Goal: Task Accomplishment & Management: Manage account settings

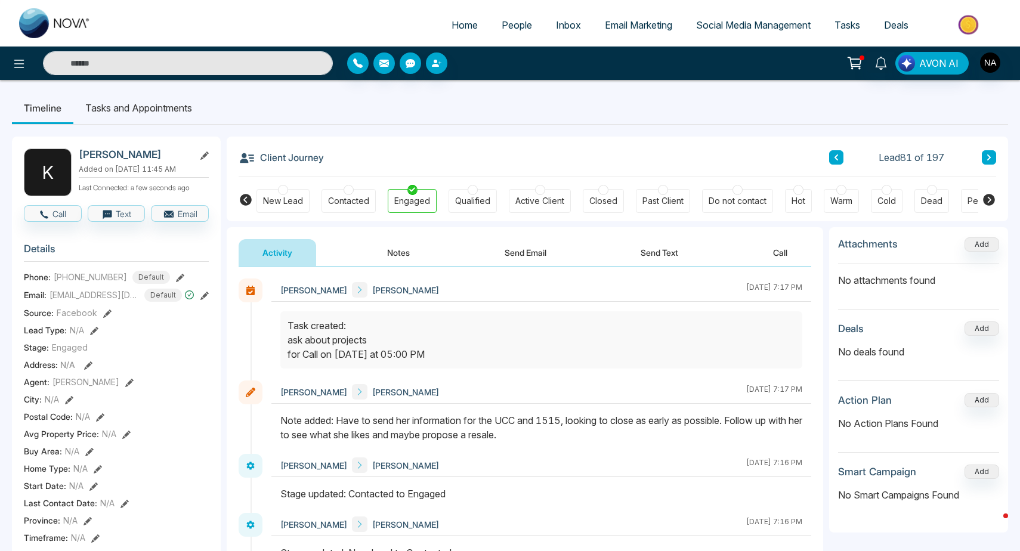
click at [502, 26] on span "People" at bounding box center [517, 25] width 30 height 12
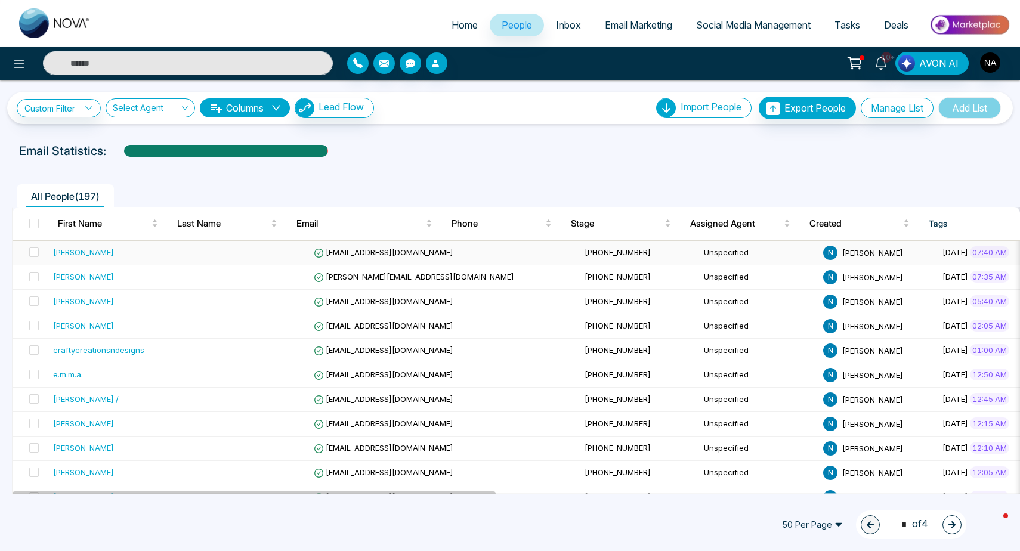
click at [215, 257] on td at bounding box center [249, 253] width 119 height 24
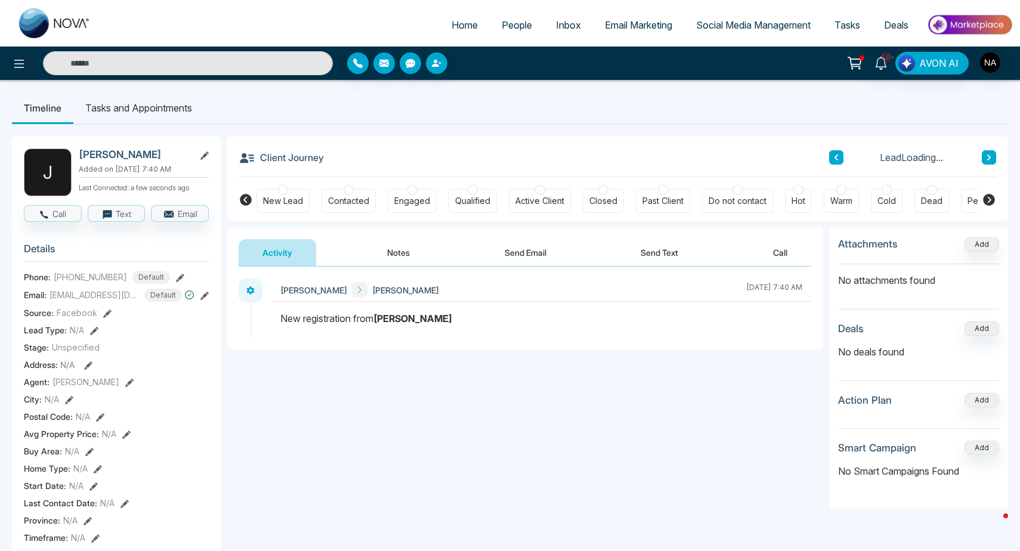
click at [299, 200] on div "New Lead" at bounding box center [283, 201] width 40 height 12
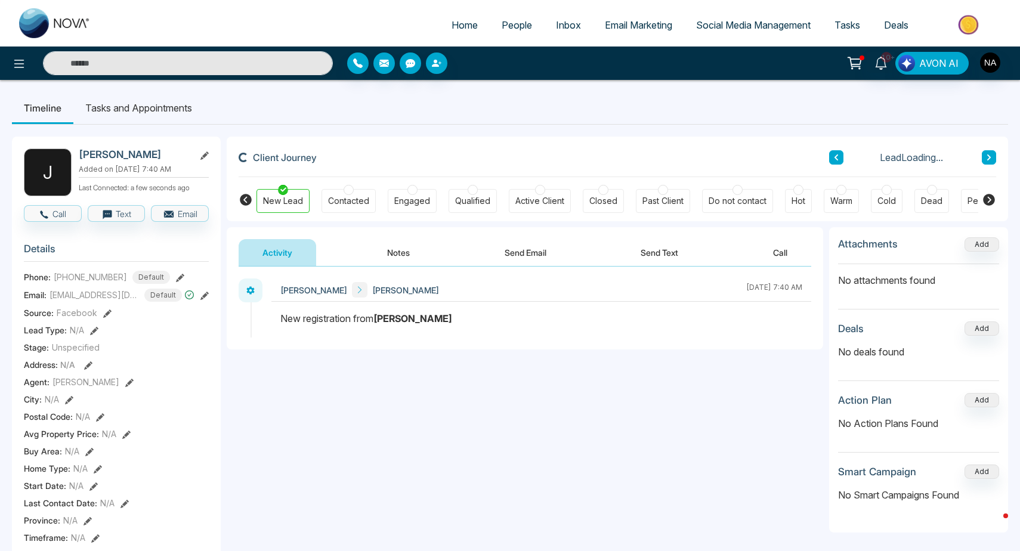
click at [416, 253] on button "Notes" at bounding box center [398, 252] width 70 height 27
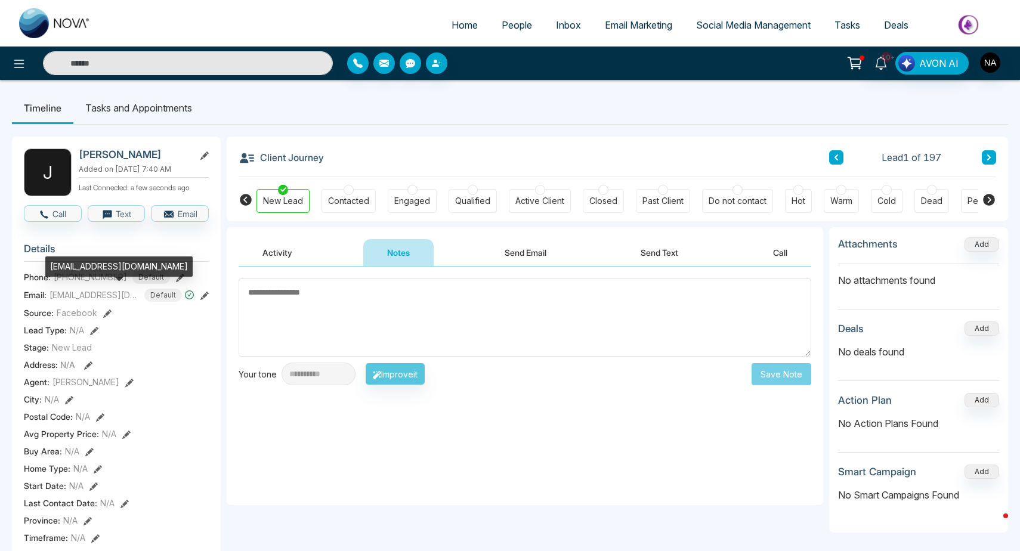
click at [78, 265] on div "[EMAIL_ADDRESS][DOMAIN_NAME]" at bounding box center [118, 266] width 147 height 20
click at [81, 267] on div "[EMAIL_ADDRESS][DOMAIN_NAME]" at bounding box center [118, 266] width 147 height 20
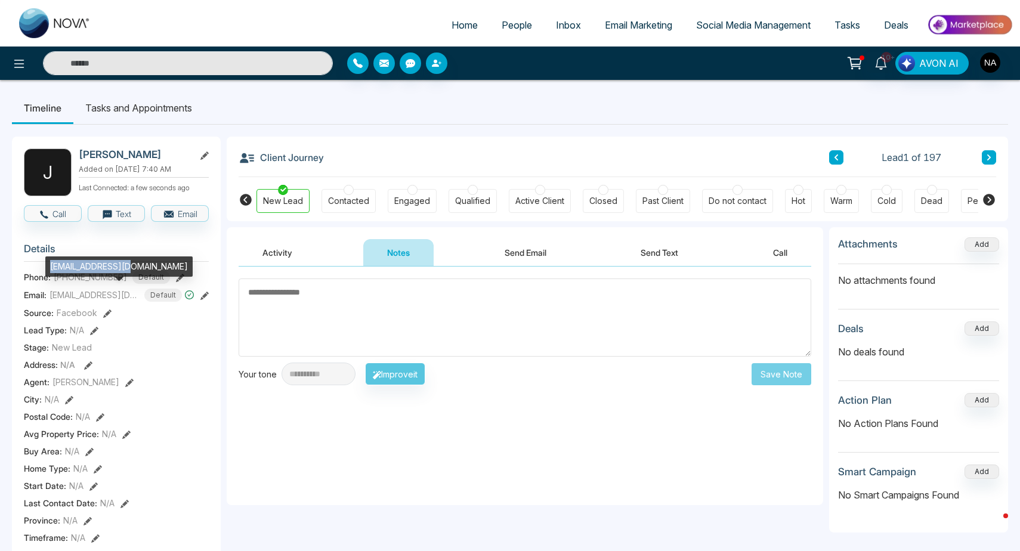
click at [81, 267] on div "[EMAIL_ADDRESS][DOMAIN_NAME]" at bounding box center [118, 266] width 147 height 20
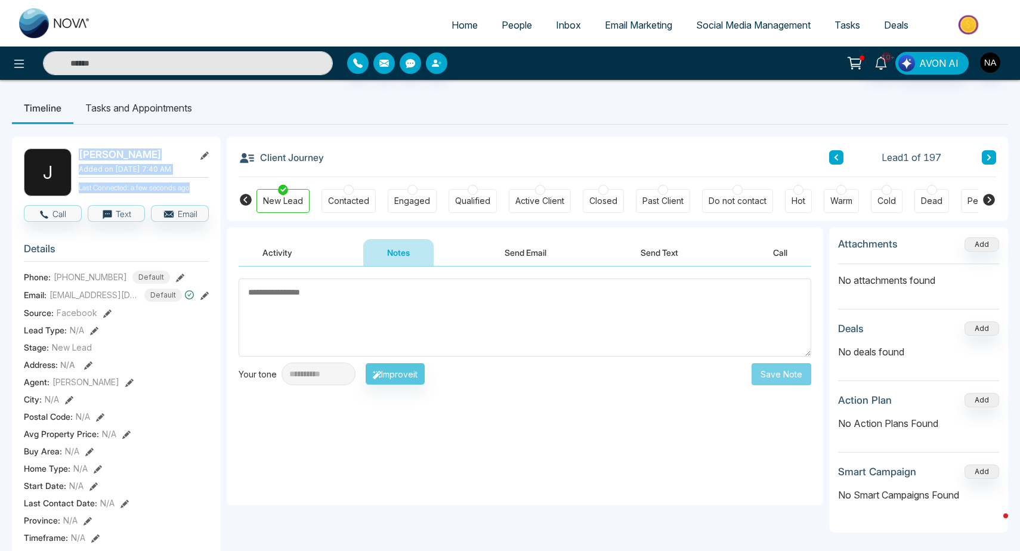
drag, startPoint x: 78, startPoint y: 153, endPoint x: 201, endPoint y: 190, distance: 128.9
click at [201, 190] on div "[PERSON_NAME] Added on [DATE] 7:40 AM Last Connected: a few seconds ago" at bounding box center [116, 172] width 185 height 48
click at [201, 191] on p "Last Connected: a few seconds ago" at bounding box center [144, 186] width 130 height 13
drag, startPoint x: 201, startPoint y: 191, endPoint x: 75, endPoint y: 159, distance: 130.3
click at [75, 159] on div "[PERSON_NAME] Added on [DATE] 7:40 AM Last Connected: a few seconds ago" at bounding box center [116, 172] width 185 height 48
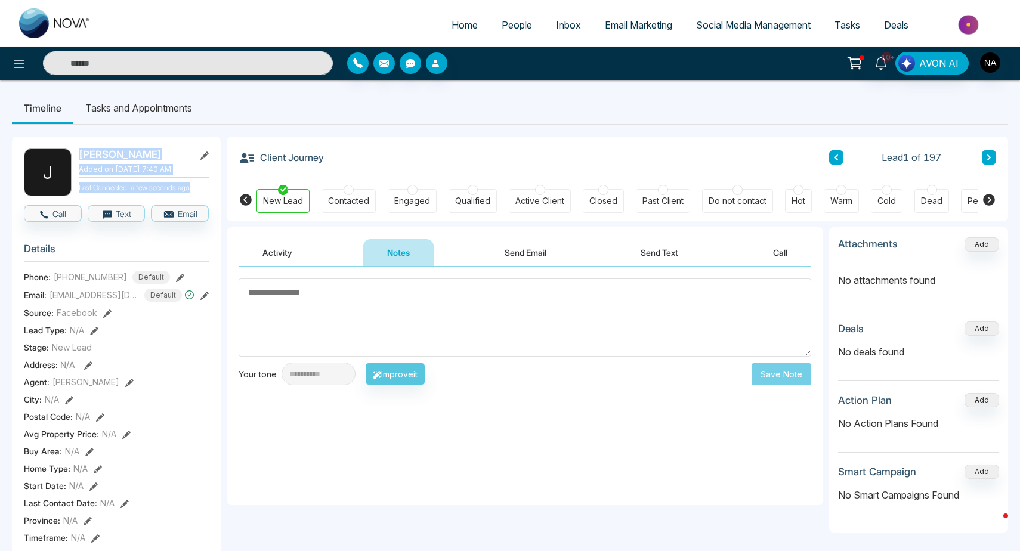
click at [93, 163] on div "[PERSON_NAME] Added on [DATE] 7:40 AM Last Connected: a few seconds ago" at bounding box center [144, 172] width 130 height 48
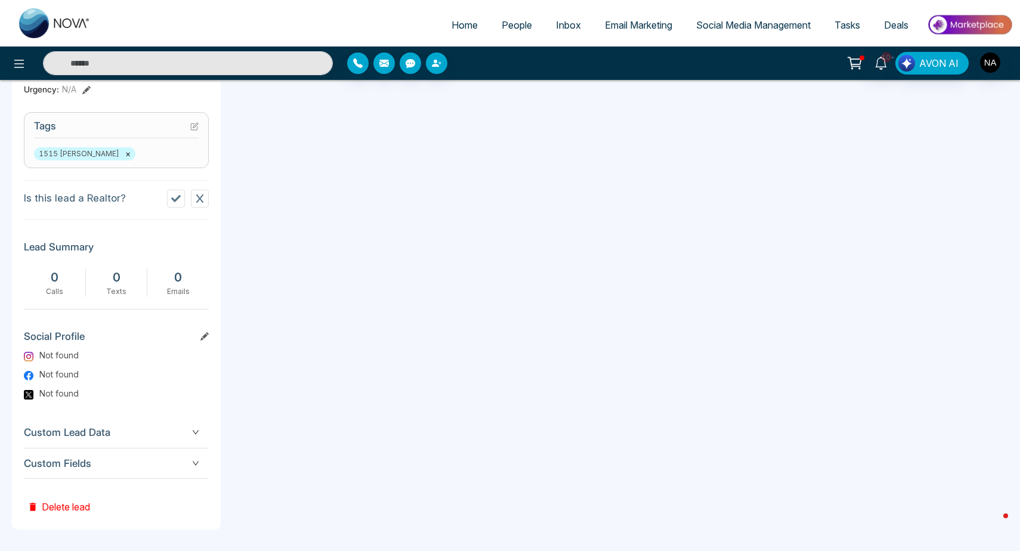
click at [109, 461] on span "Custom Fields" at bounding box center [116, 464] width 185 height 16
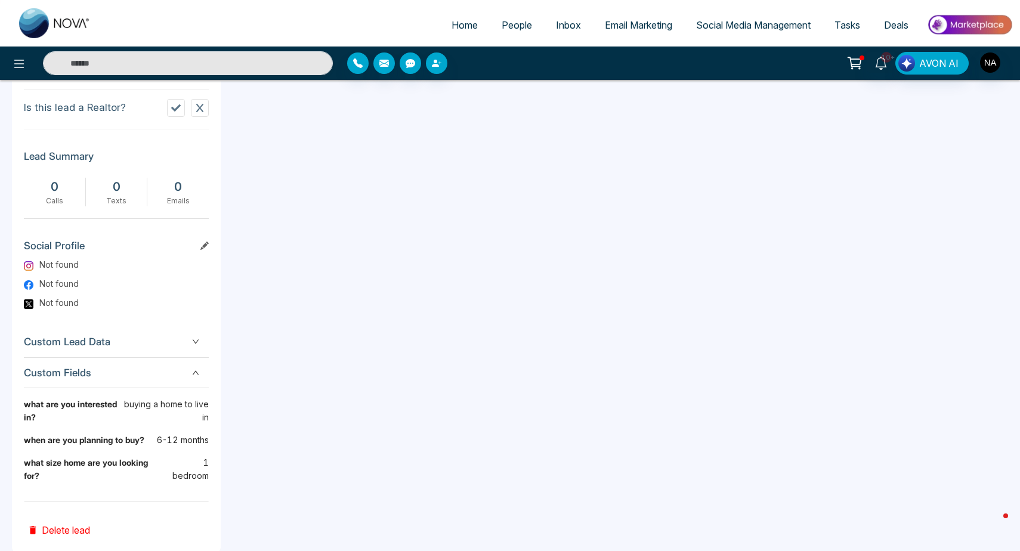
scroll to position [558, 0]
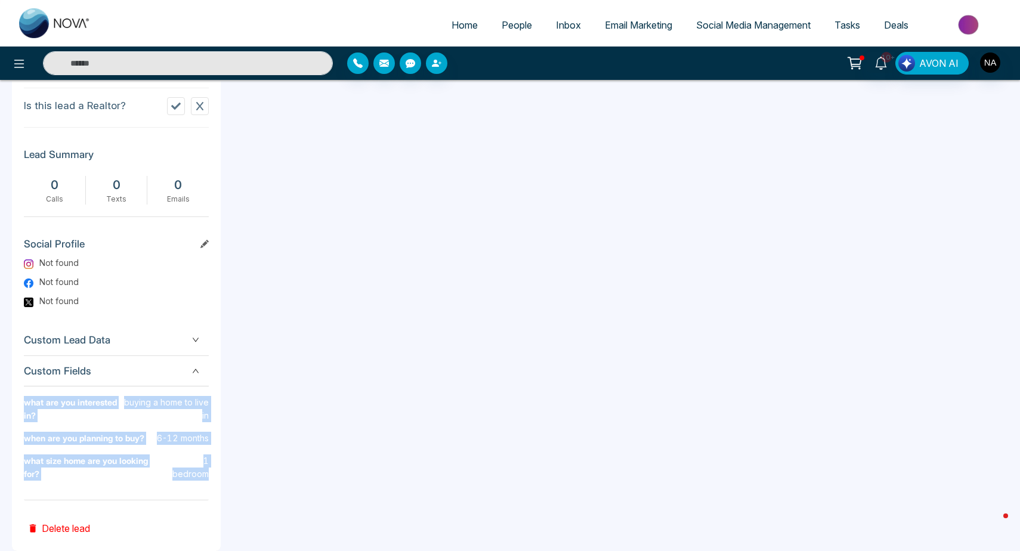
drag, startPoint x: 209, startPoint y: 474, endPoint x: 22, endPoint y: 404, distance: 200.0
click at [22, 404] on div "J [PERSON_NAME] Added on [DATE] 7:40 AM Last Connected: a few seconds ago Call …" at bounding box center [116, 64] width 209 height 973
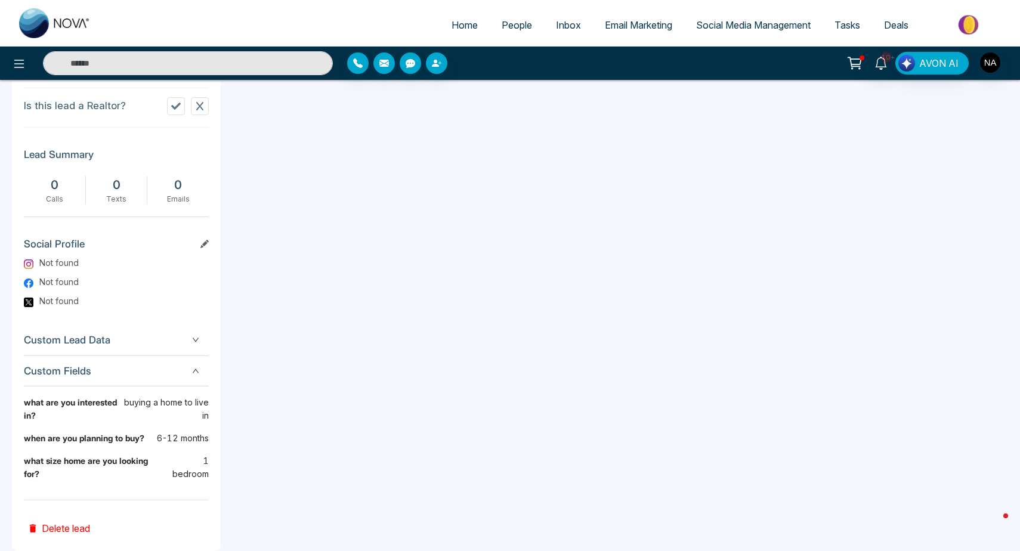
click at [57, 407] on b "what are you interested in?" at bounding box center [73, 414] width 99 height 36
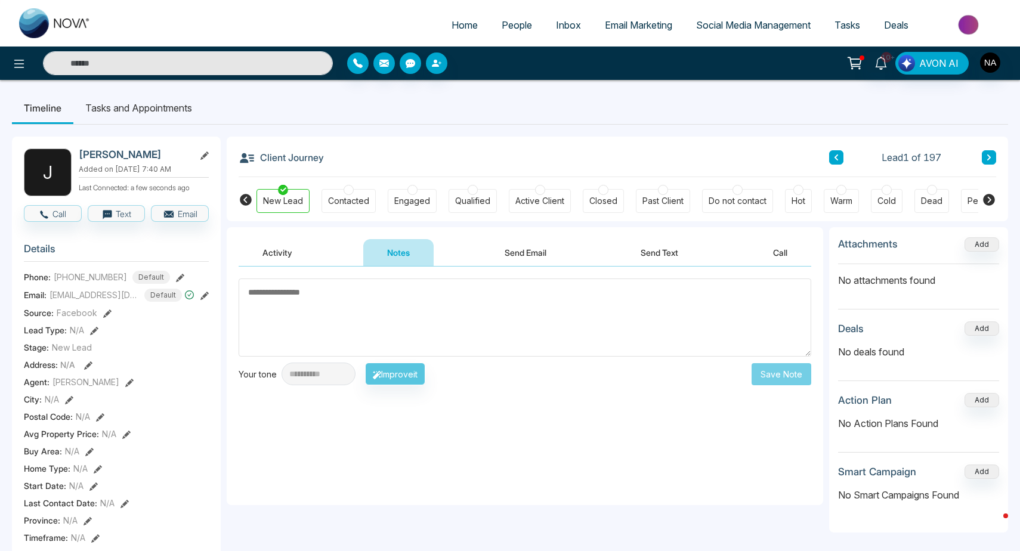
scroll to position [0, 0]
drag, startPoint x: 82, startPoint y: 157, endPoint x: 143, endPoint y: 163, distance: 61.1
click at [143, 163] on div "[PERSON_NAME] Added on [DATE] 7:40 AM Last Connected: a few seconds ago" at bounding box center [144, 172] width 130 height 48
click at [79, 163] on div "[PERSON_NAME] Added on [DATE] 7:40 AM Last Connected: a few seconds ago" at bounding box center [144, 172] width 130 height 48
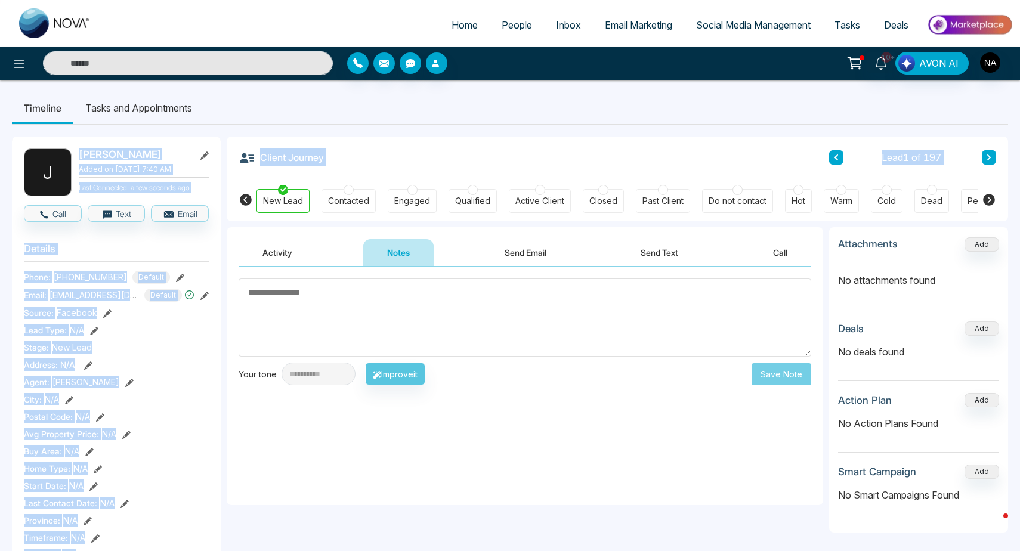
drag, startPoint x: 80, startPoint y: 153, endPoint x: 221, endPoint y: 193, distance: 147.0
click at [191, 189] on p "Last Connected: a few seconds ago" at bounding box center [144, 186] width 130 height 13
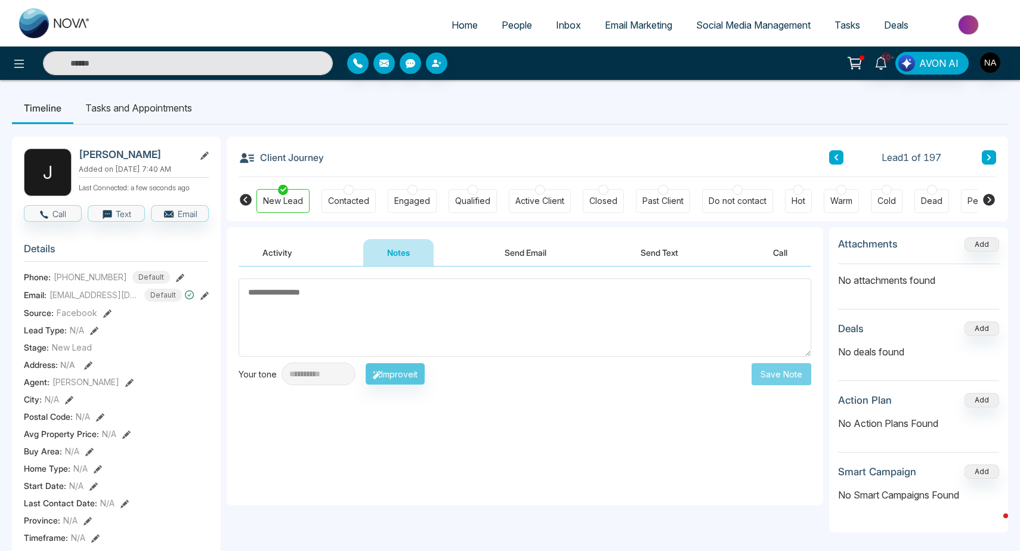
drag, startPoint x: 82, startPoint y: 158, endPoint x: 166, endPoint y: 160, distance: 84.1
click at [166, 160] on h2 "[PERSON_NAME]" at bounding box center [134, 154] width 111 height 12
drag, startPoint x: 79, startPoint y: 157, endPoint x: 201, endPoint y: 185, distance: 125.4
click at [201, 185] on div "[PERSON_NAME] Added on [DATE] 7:40 AM Last Connected: a few seconds ago" at bounding box center [144, 172] width 130 height 48
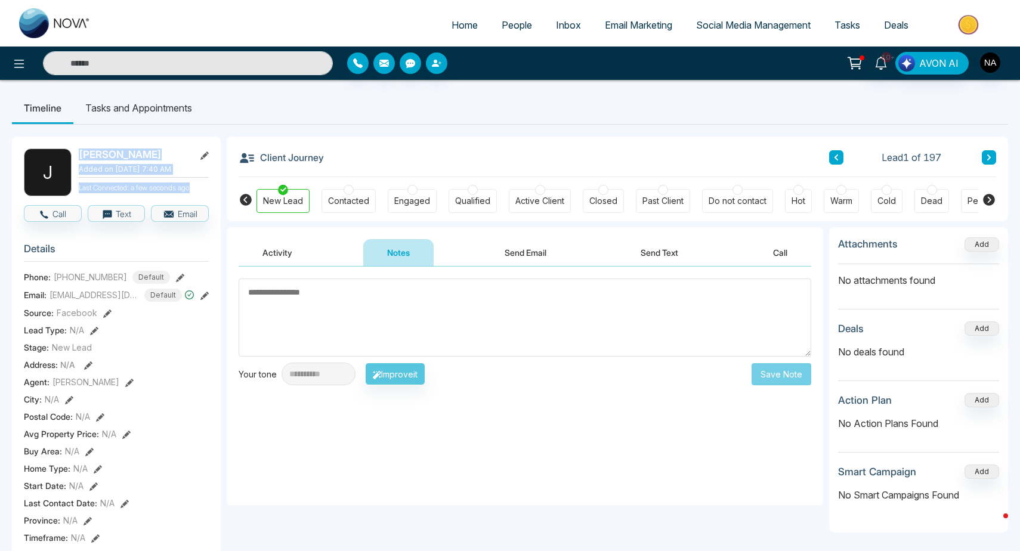
click at [201, 185] on p "Last Connected: a few seconds ago" at bounding box center [144, 186] width 130 height 13
drag, startPoint x: 201, startPoint y: 185, endPoint x: 73, endPoint y: 154, distance: 131.3
click at [73, 154] on div "[PERSON_NAME] Added on [DATE] 7:40 AM Last Connected: a few seconds ago" at bounding box center [116, 172] width 185 height 48
click at [82, 155] on h2 "[PERSON_NAME]" at bounding box center [134, 154] width 111 height 12
drag, startPoint x: 79, startPoint y: 157, endPoint x: 206, endPoint y: 185, distance: 129.5
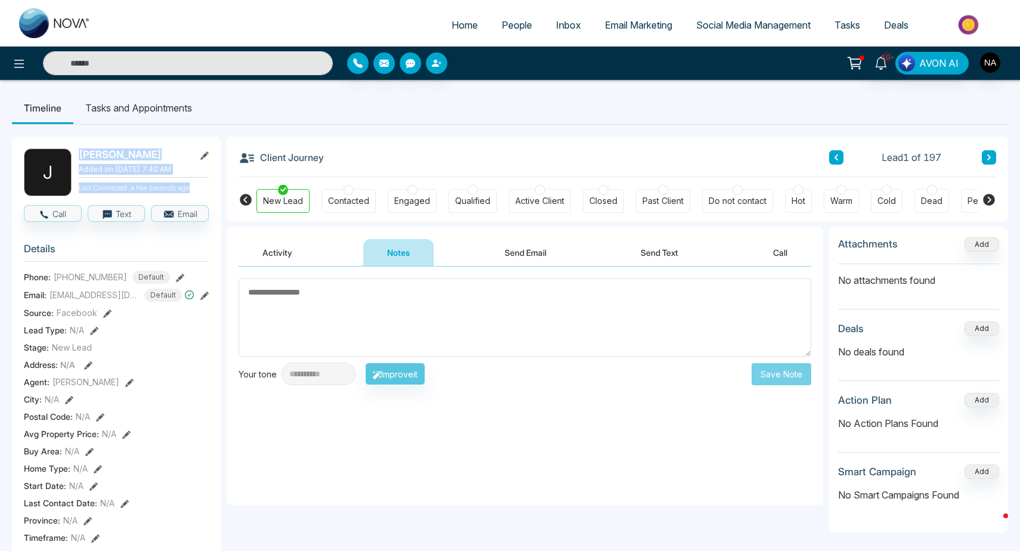
click at [206, 185] on div "[PERSON_NAME] Added on [DATE] 7:40 AM Last Connected: a few seconds ago" at bounding box center [144, 172] width 130 height 48
click at [200, 194] on div "[PERSON_NAME] Added on [DATE] 7:40 AM Last Connected: a few seconds ago" at bounding box center [144, 172] width 130 height 48
drag, startPoint x: 200, startPoint y: 190, endPoint x: 81, endPoint y: 155, distance: 124.9
click at [81, 155] on div "[PERSON_NAME] Added on [DATE] 7:40 AM Last Connected: a few seconds ago" at bounding box center [144, 172] width 130 height 48
click at [81, 155] on h2 "[PERSON_NAME]" at bounding box center [134, 154] width 111 height 12
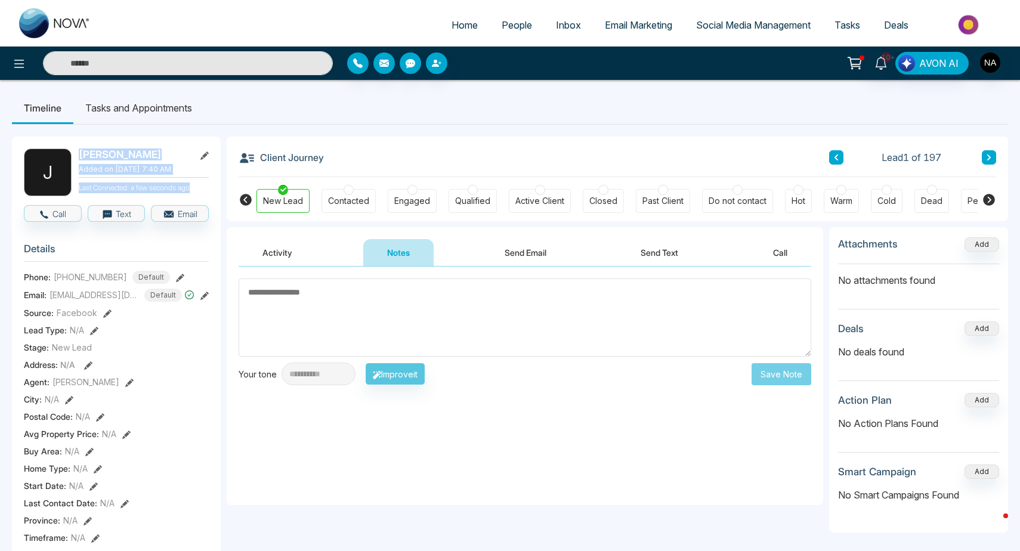
drag, startPoint x: 81, startPoint y: 155, endPoint x: 209, endPoint y: 188, distance: 133.1
drag, startPoint x: 209, startPoint y: 188, endPoint x: 89, endPoint y: 151, distance: 126.0
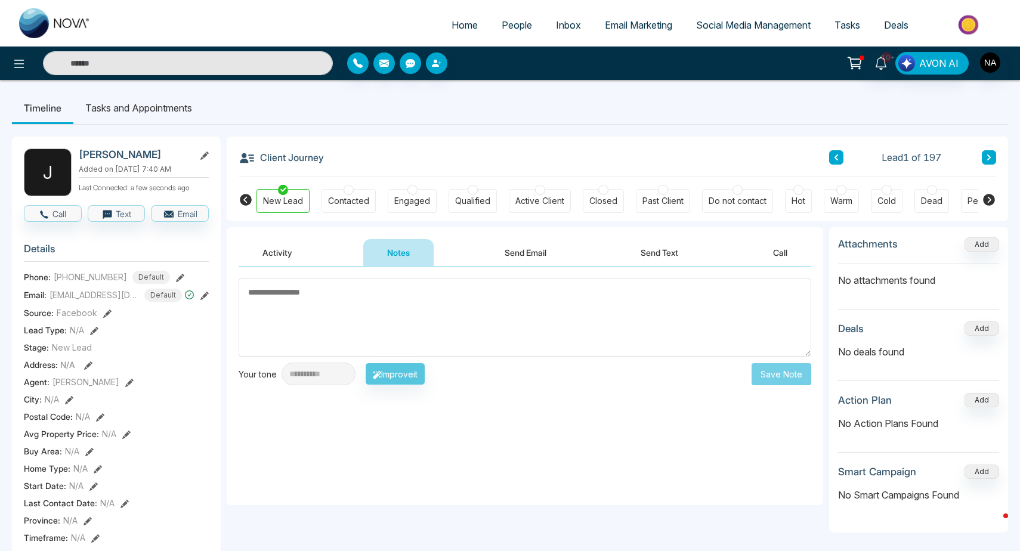
click at [79, 154] on h2 "[PERSON_NAME]" at bounding box center [134, 154] width 111 height 12
drag, startPoint x: 79, startPoint y: 154, endPoint x: 204, endPoint y: 188, distance: 129.3
click at [204, 188] on div "[PERSON_NAME] Added on [DATE] 7:40 AM Last Connected: a few seconds ago" at bounding box center [144, 172] width 130 height 48
click at [204, 188] on p "Last Connected: a few seconds ago" at bounding box center [144, 186] width 130 height 13
click at [372, 312] on textarea at bounding box center [525, 317] width 572 height 78
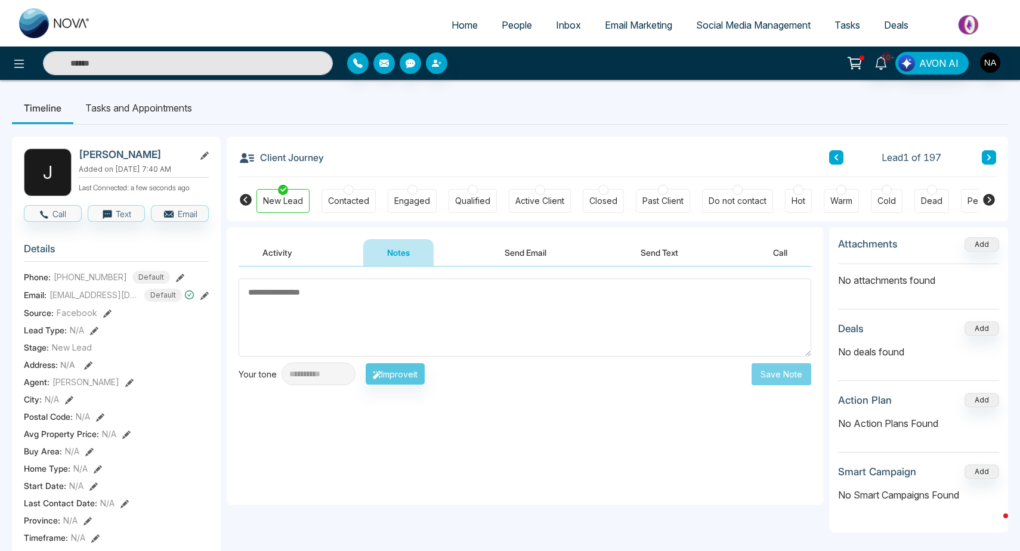
click at [347, 206] on div "Contacted" at bounding box center [348, 201] width 41 height 12
click at [322, 290] on textarea at bounding box center [525, 317] width 572 height 78
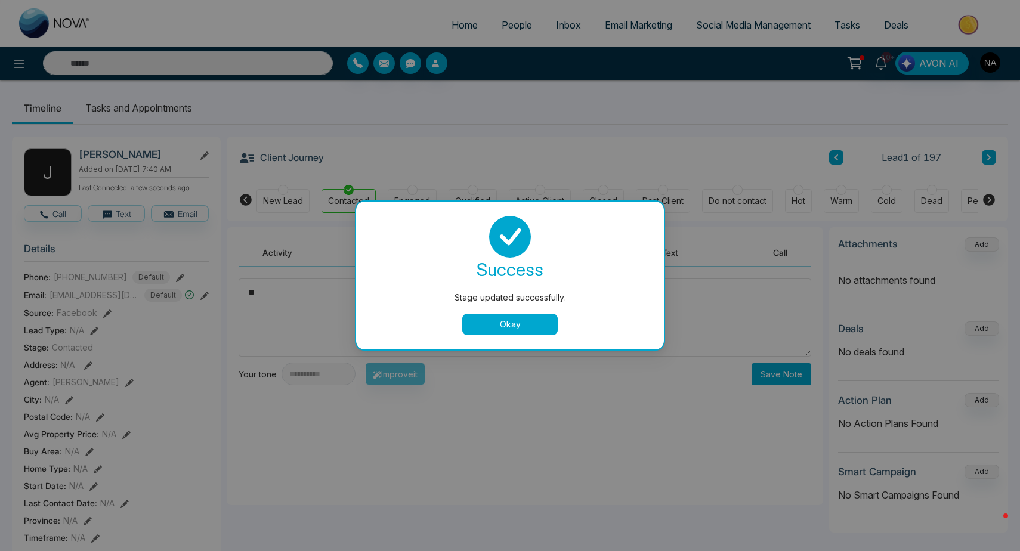
click at [496, 334] on button "Okay" at bounding box center [509, 324] width 95 height 21
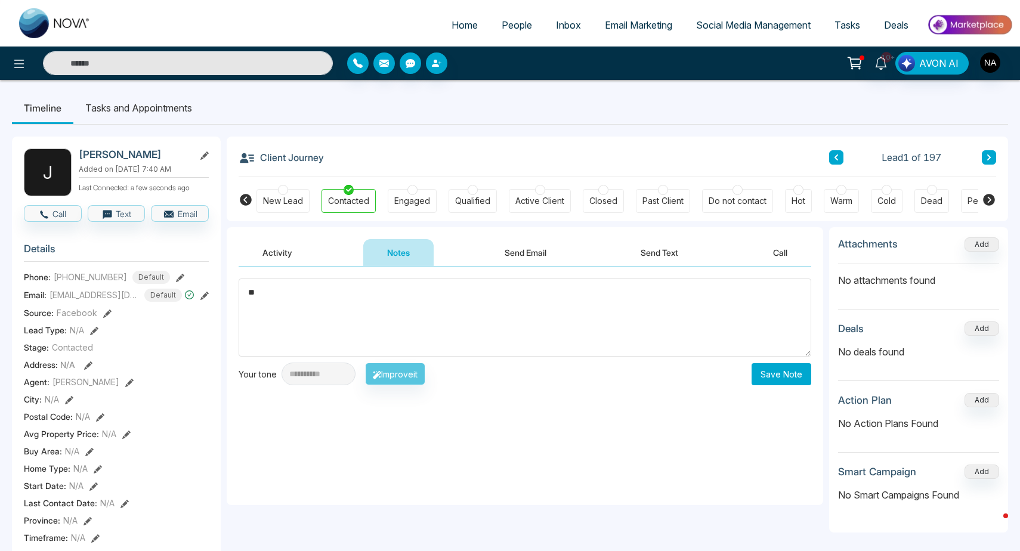
click at [457, 300] on textarea "**" at bounding box center [525, 317] width 572 height 78
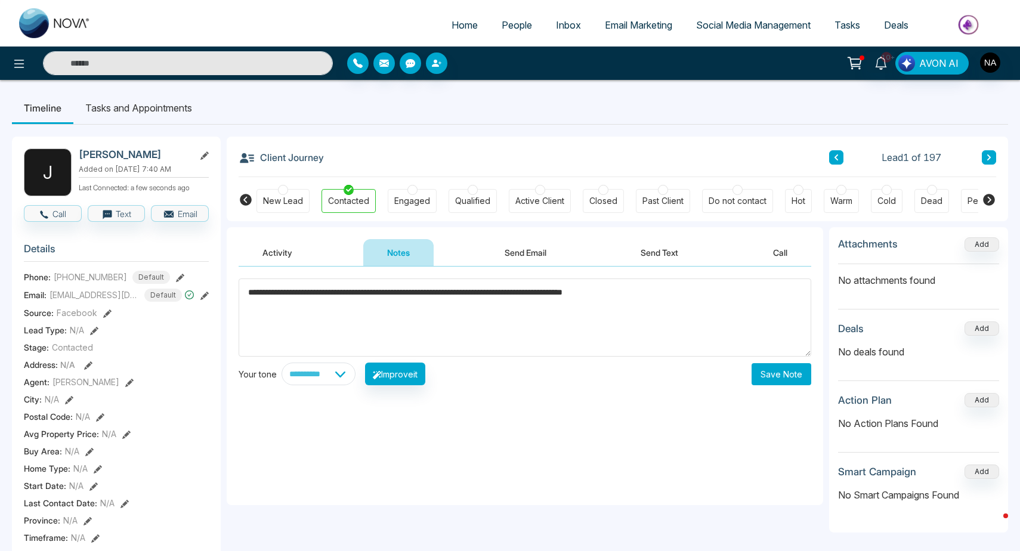
type textarea "**********"
click at [770, 374] on button "Save Note" at bounding box center [781, 374] width 60 height 22
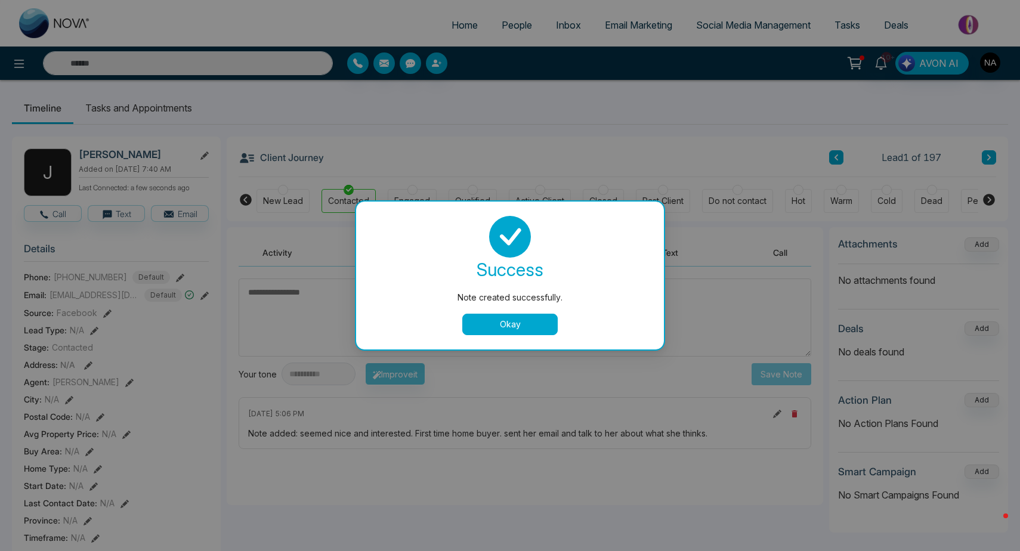
click at [519, 320] on button "Okay" at bounding box center [509, 324] width 95 height 21
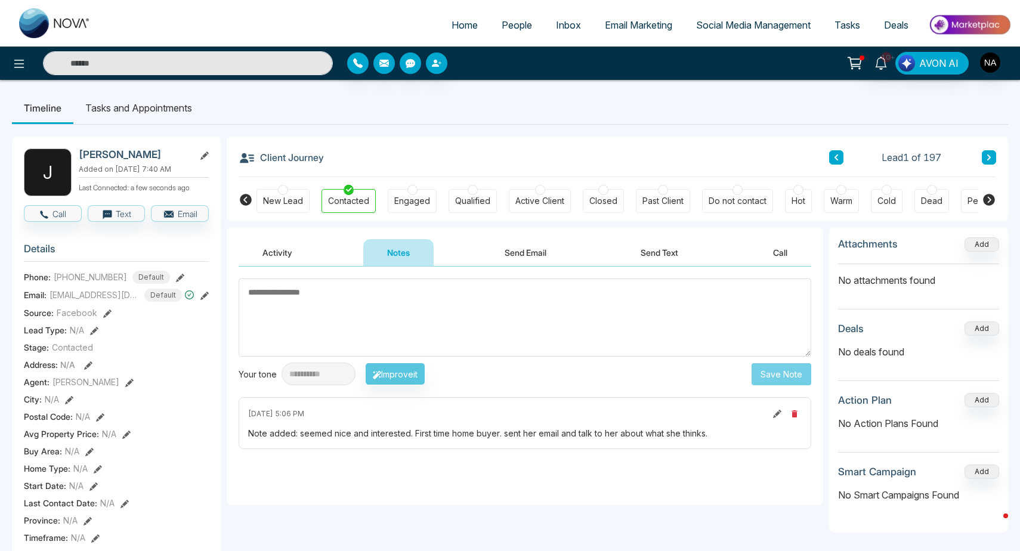
click at [989, 155] on icon at bounding box center [989, 157] width 6 height 7
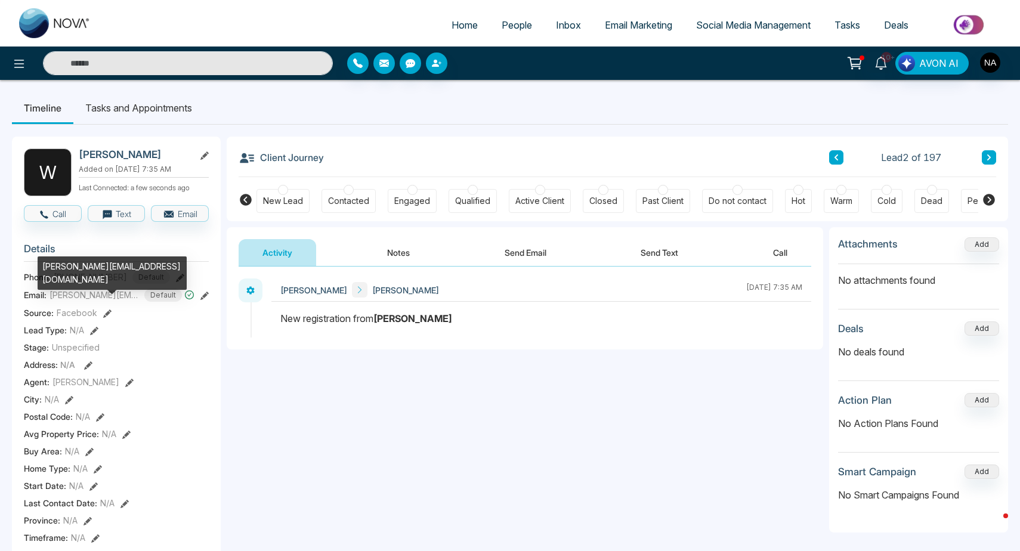
click at [88, 264] on div "[PERSON_NAME][EMAIL_ADDRESS][DOMAIN_NAME]" at bounding box center [112, 272] width 149 height 33
copy div "[PERSON_NAME][EMAIL_ADDRESS][DOMAIN_NAME]"
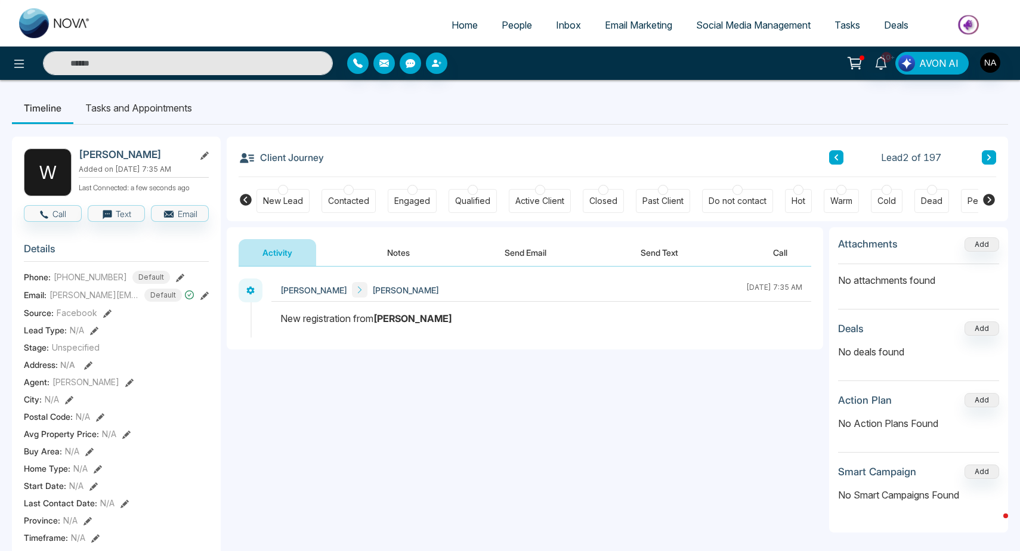
click at [389, 241] on button "Notes" at bounding box center [398, 252] width 70 height 27
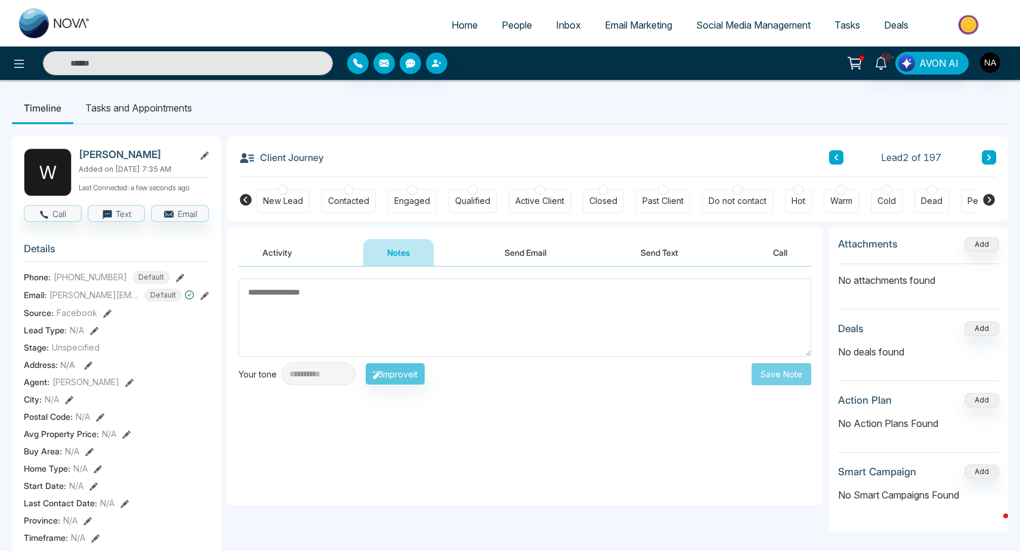
click at [283, 200] on div "New Lead" at bounding box center [283, 201] width 40 height 12
click at [305, 297] on textarea at bounding box center [525, 317] width 572 height 78
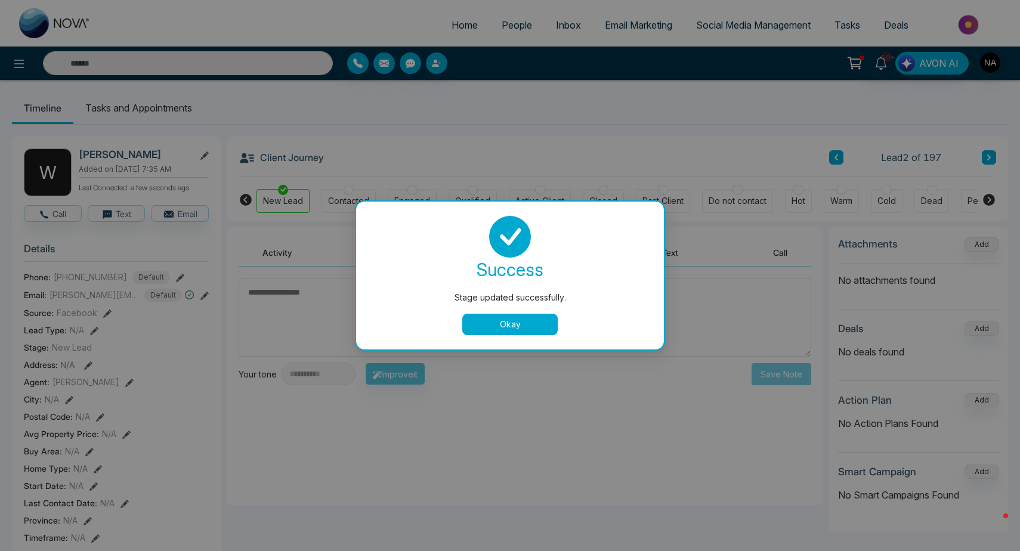
click at [544, 323] on button "Okay" at bounding box center [509, 324] width 95 height 21
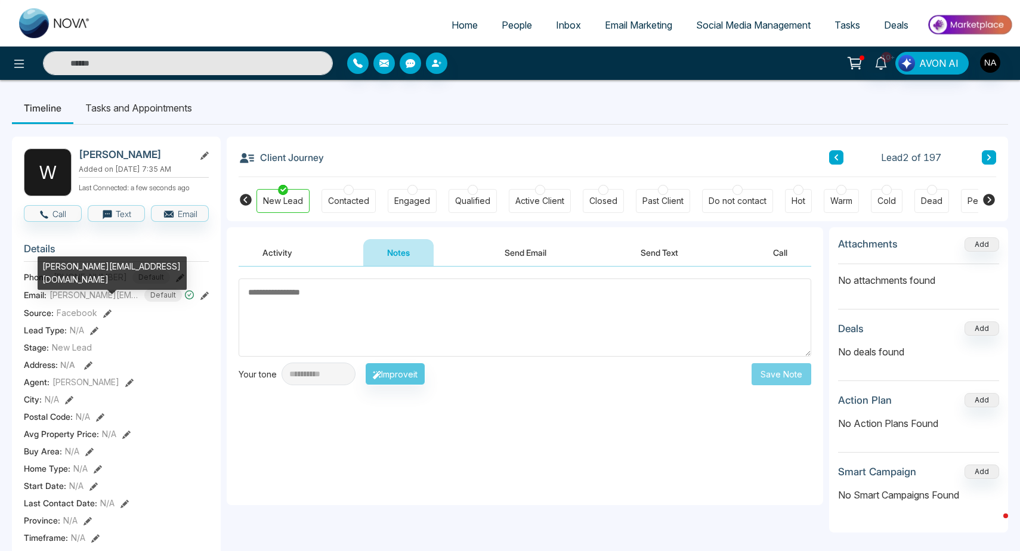
click at [84, 264] on div "[PERSON_NAME][EMAIL_ADDRESS][DOMAIN_NAME]" at bounding box center [112, 272] width 149 height 33
copy div "[PERSON_NAME][EMAIL_ADDRESS][DOMAIN_NAME]"
click at [138, 245] on h3 "Details" at bounding box center [116, 252] width 185 height 18
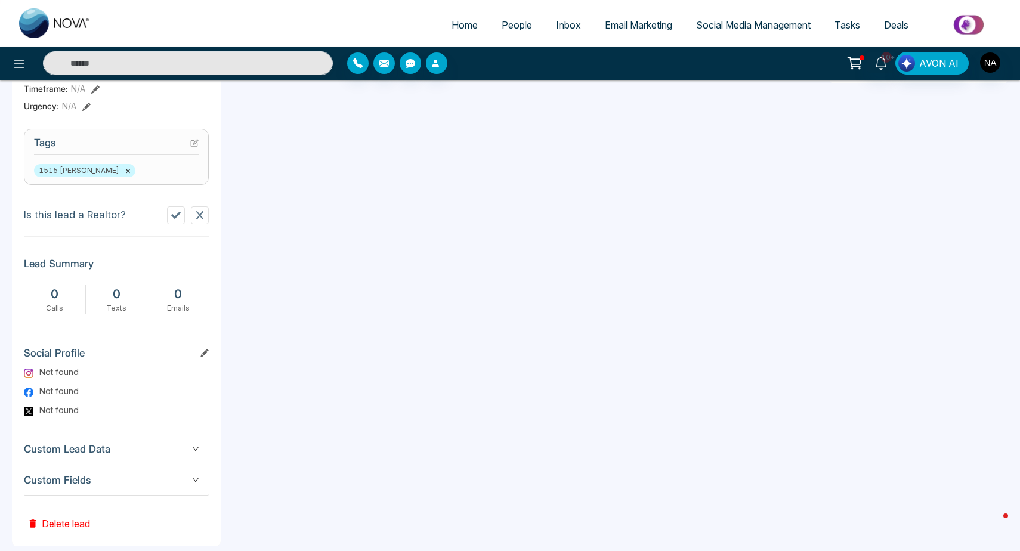
scroll to position [451, 0]
click at [199, 475] on icon "down" at bounding box center [195, 478] width 7 height 7
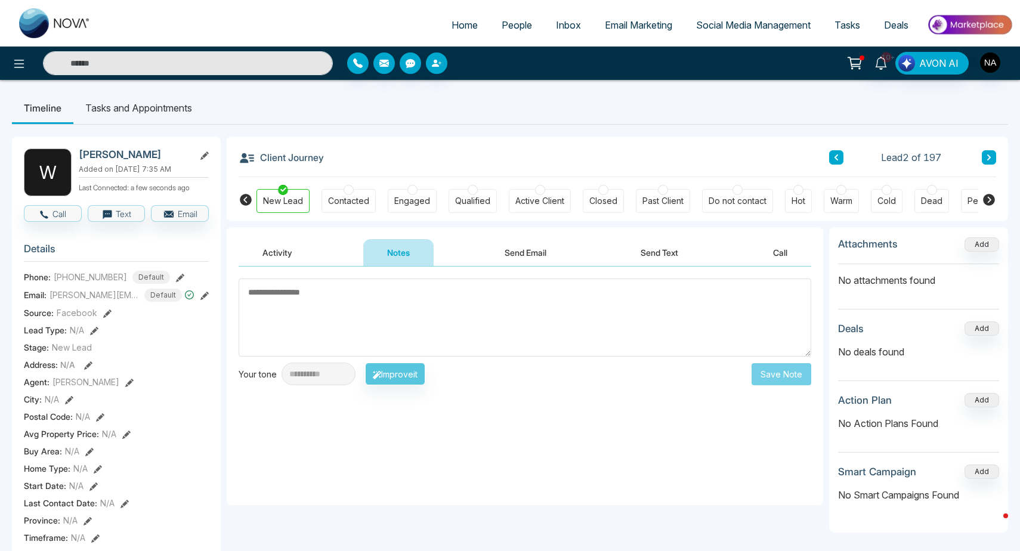
scroll to position [0, 0]
drag, startPoint x: 81, startPoint y: 154, endPoint x: 139, endPoint y: 161, distance: 58.3
click at [139, 161] on div "[PERSON_NAME] Added on [DATE] 7:35 AM Last Connected: a few seconds ago" at bounding box center [144, 172] width 130 height 48
drag, startPoint x: 147, startPoint y: 157, endPoint x: 76, endPoint y: 151, distance: 71.2
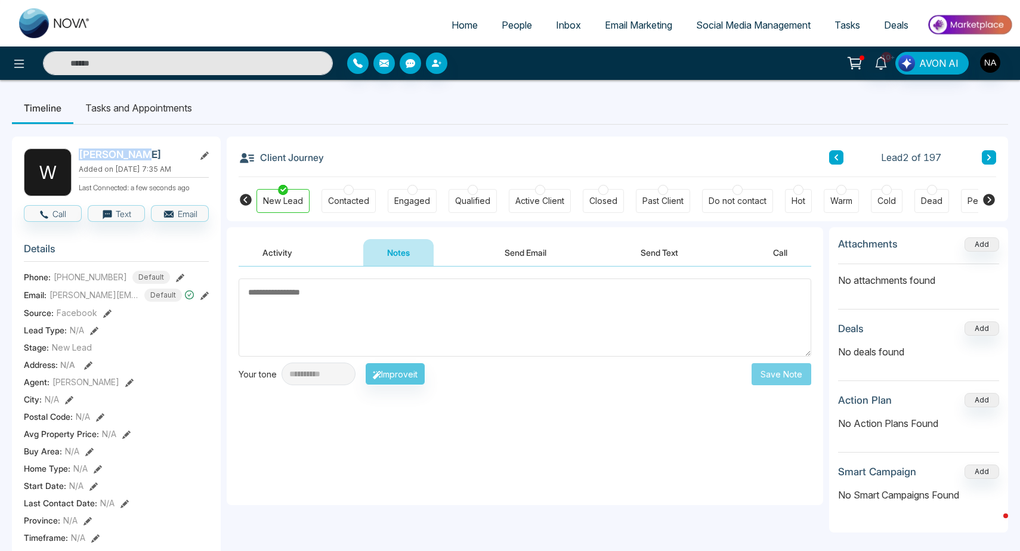
click at [76, 151] on div "W [PERSON_NAME] Added on [DATE] 7:35 AM Last Connected: a few seconds ago" at bounding box center [116, 172] width 185 height 48
click at [543, 296] on textarea at bounding box center [525, 317] width 572 height 78
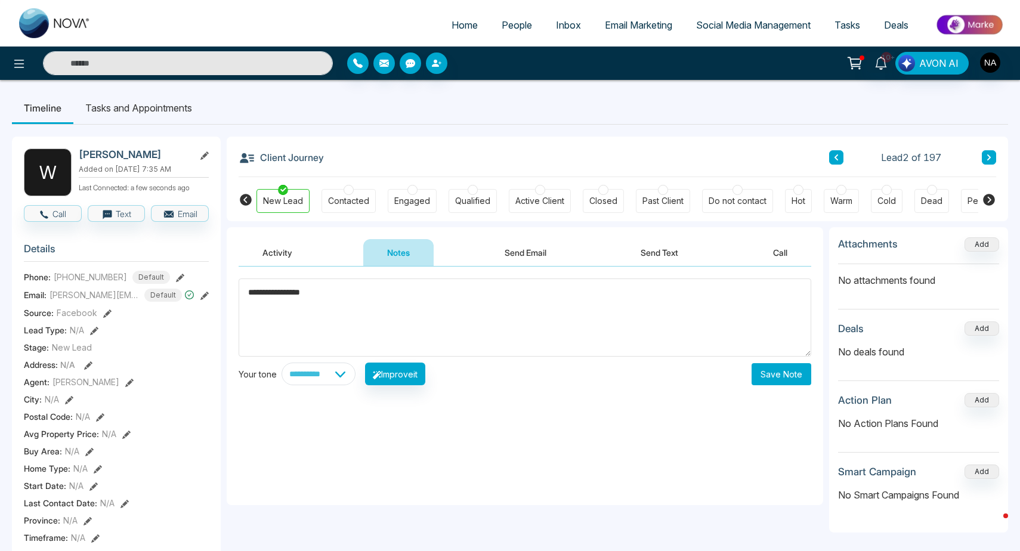
type textarea "**********"
click at [787, 369] on button "Save Note" at bounding box center [781, 374] width 60 height 22
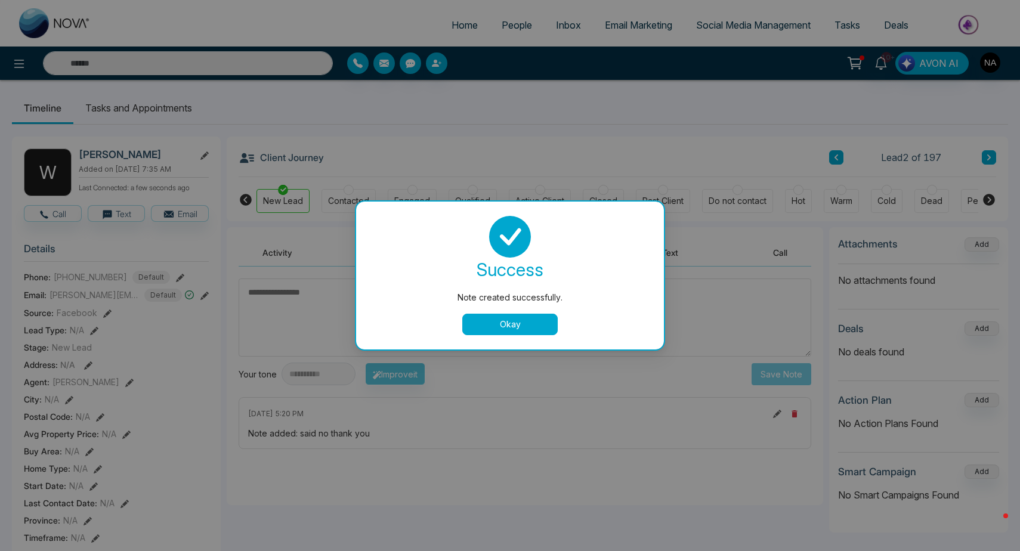
click at [538, 311] on div "success Note created successfully. Okay" at bounding box center [509, 275] width 279 height 119
click at [538, 323] on button "Okay" at bounding box center [509, 324] width 95 height 21
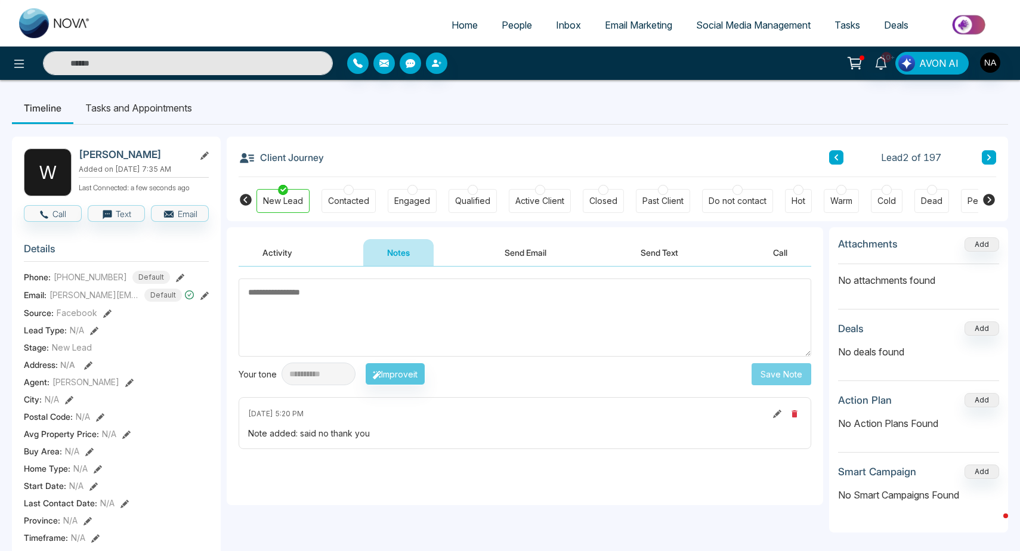
click at [989, 160] on icon at bounding box center [989, 157] width 6 height 7
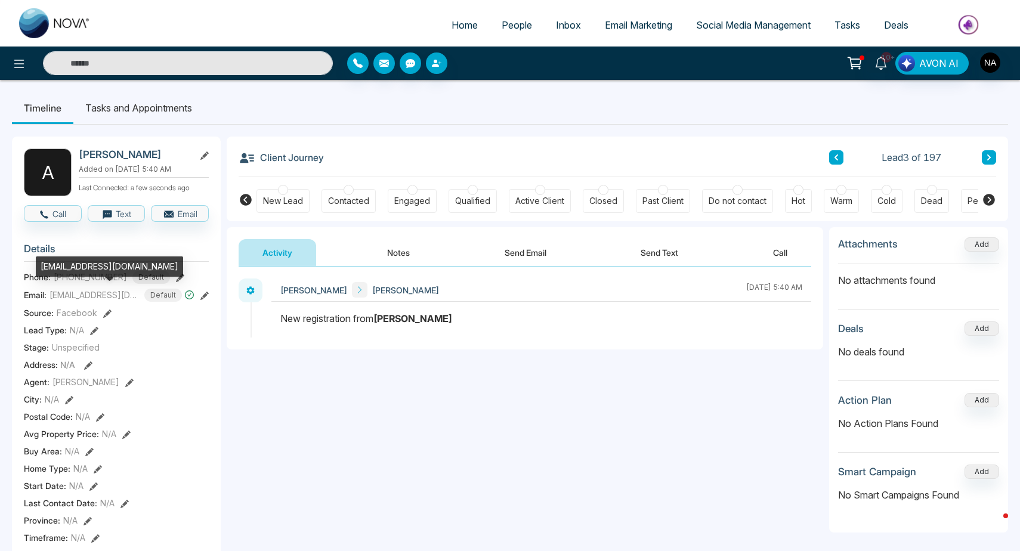
click at [101, 264] on div "[EMAIL_ADDRESS][DOMAIN_NAME]" at bounding box center [109, 266] width 147 height 20
copy div "[EMAIL_ADDRESS][DOMAIN_NAME]"
click at [388, 252] on button "Notes" at bounding box center [398, 252] width 70 height 27
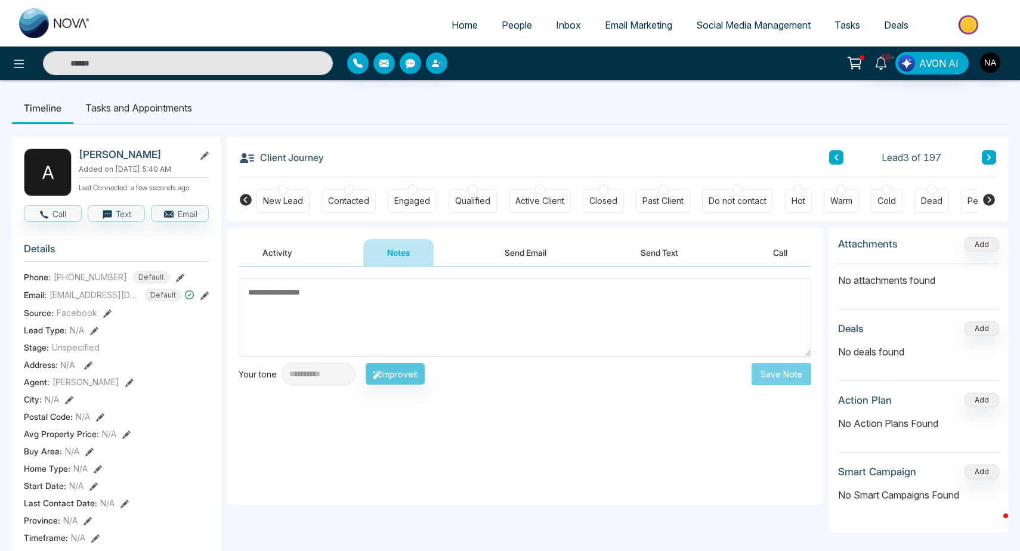
click at [280, 206] on div "New Lead" at bounding box center [283, 201] width 40 height 12
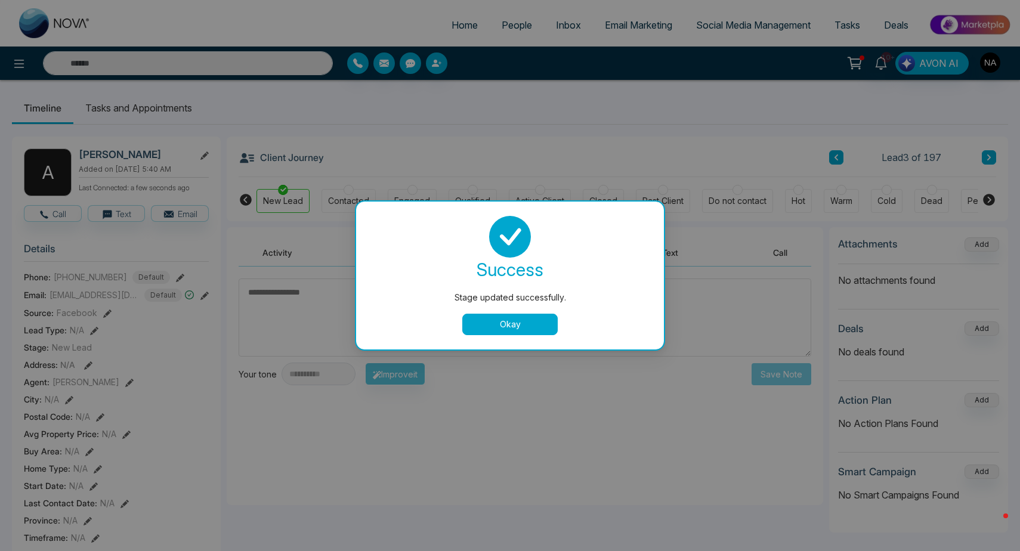
click at [483, 324] on button "Okay" at bounding box center [509, 324] width 95 height 21
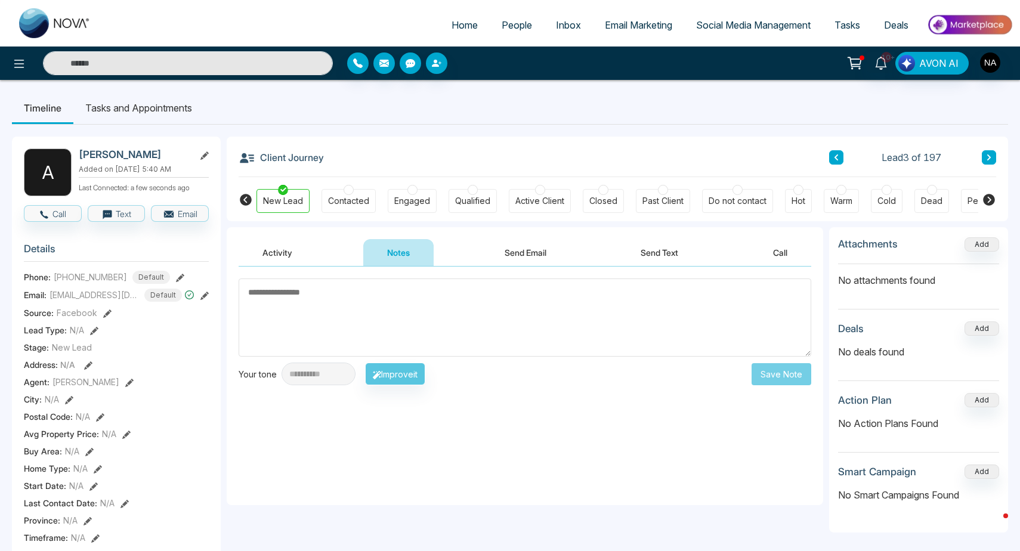
click at [399, 325] on textarea at bounding box center [525, 317] width 572 height 78
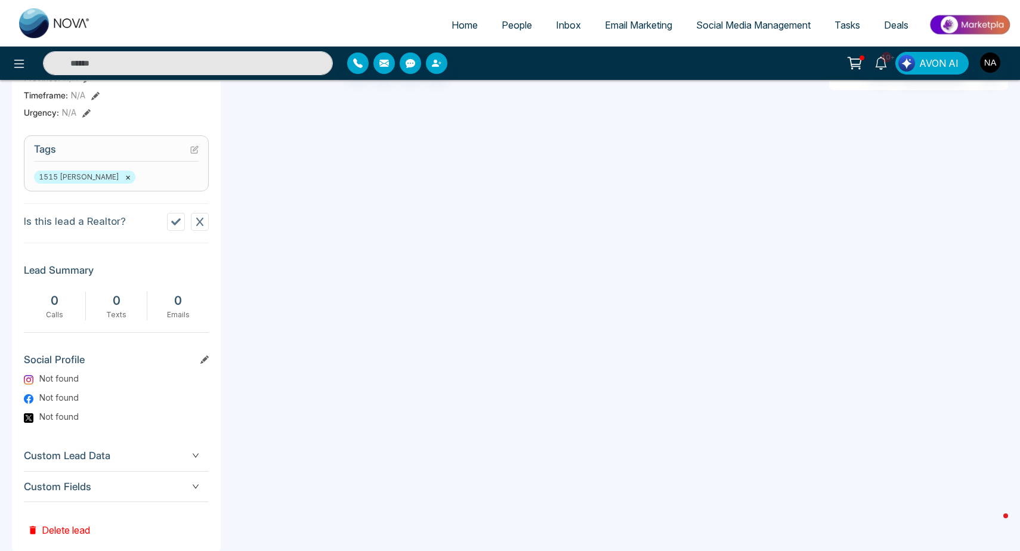
scroll to position [455, 0]
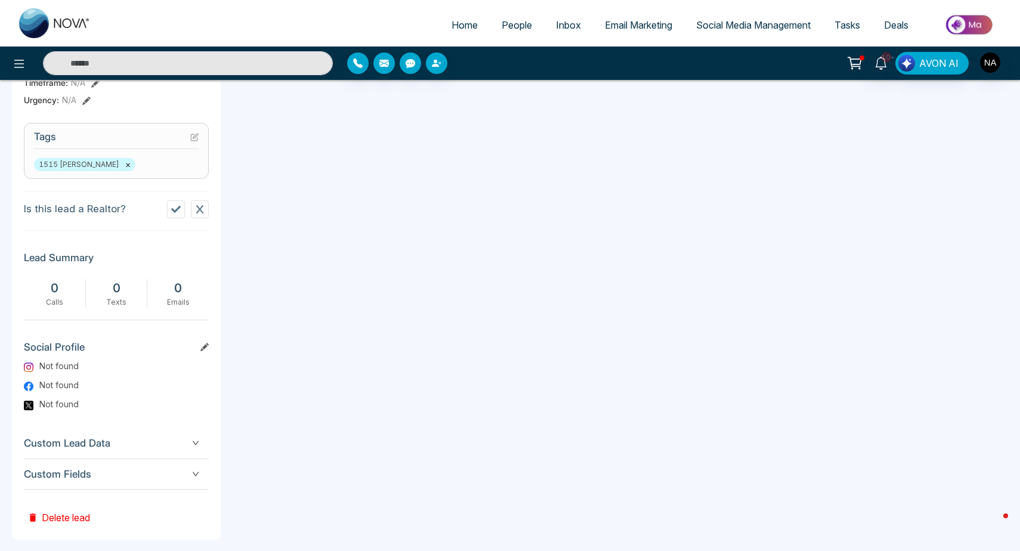
click at [162, 482] on div "Custom Fields" at bounding box center [116, 474] width 185 height 30
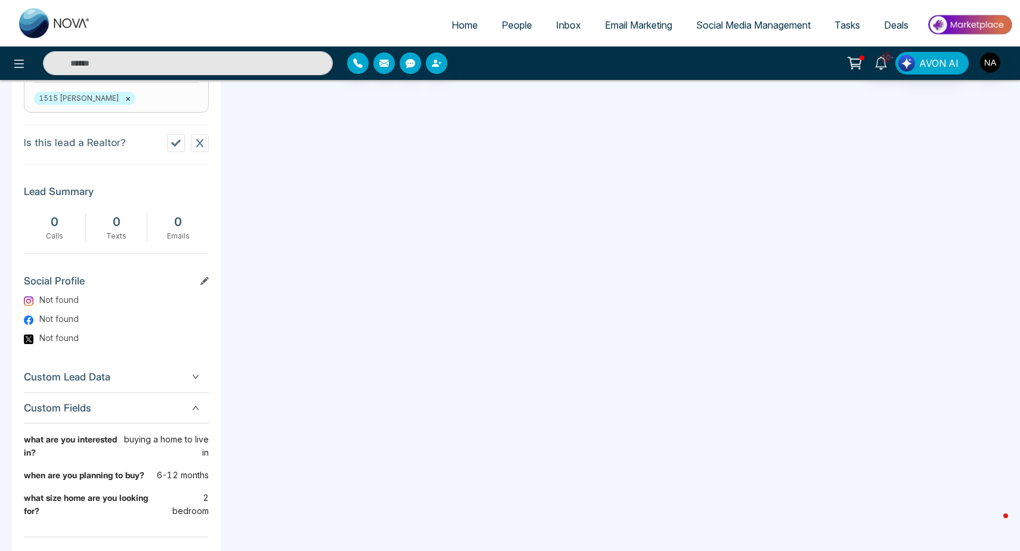
scroll to position [552, 0]
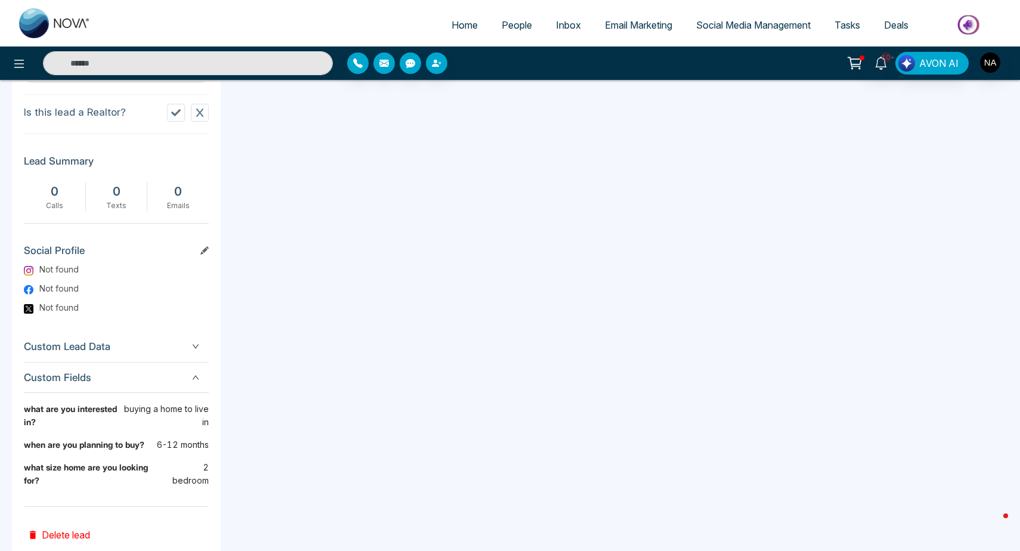
click at [163, 346] on span "Custom Lead Data" at bounding box center [116, 347] width 185 height 16
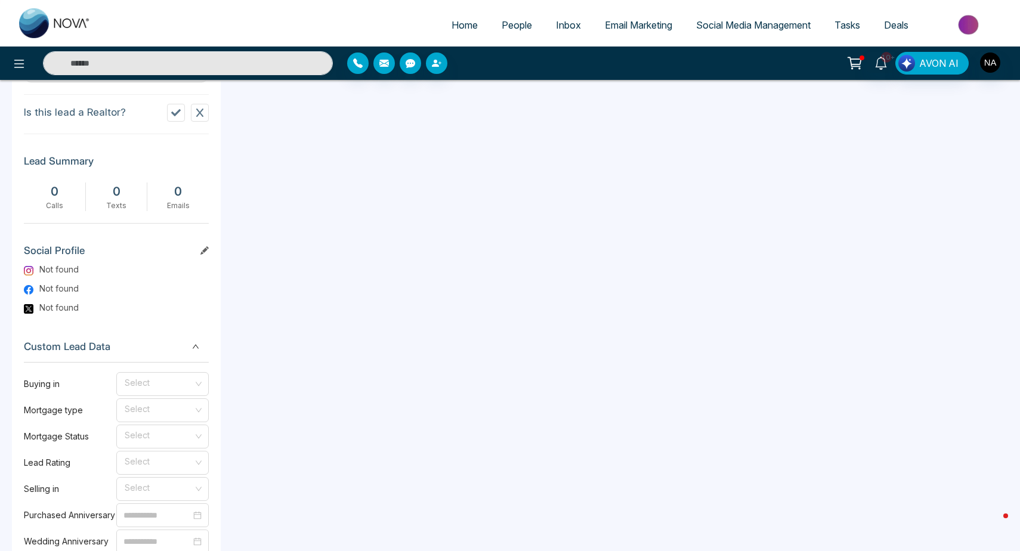
click at [163, 346] on span "Custom Lead Data" at bounding box center [116, 347] width 185 height 16
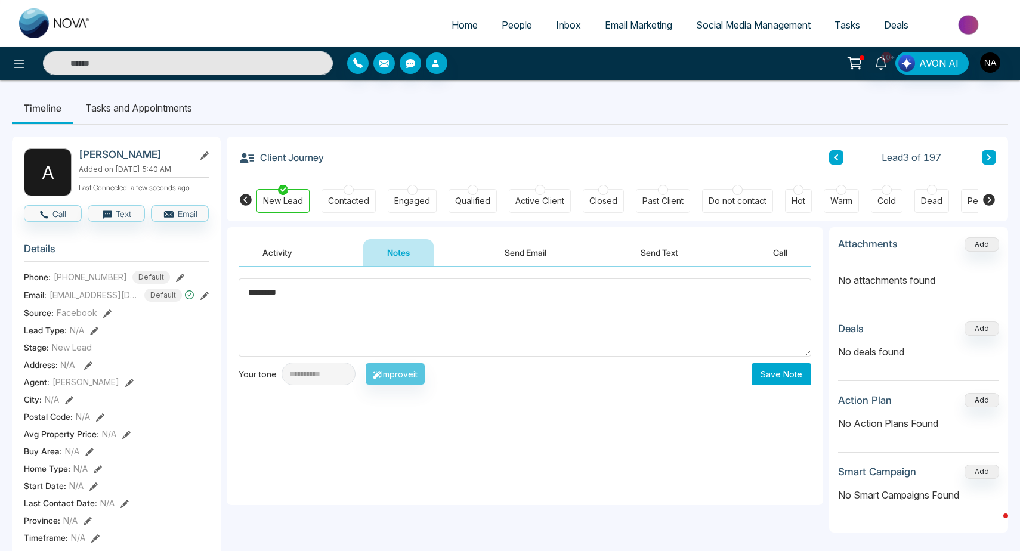
scroll to position [0, 0]
click at [363, 293] on textarea "*********" at bounding box center [525, 317] width 572 height 78
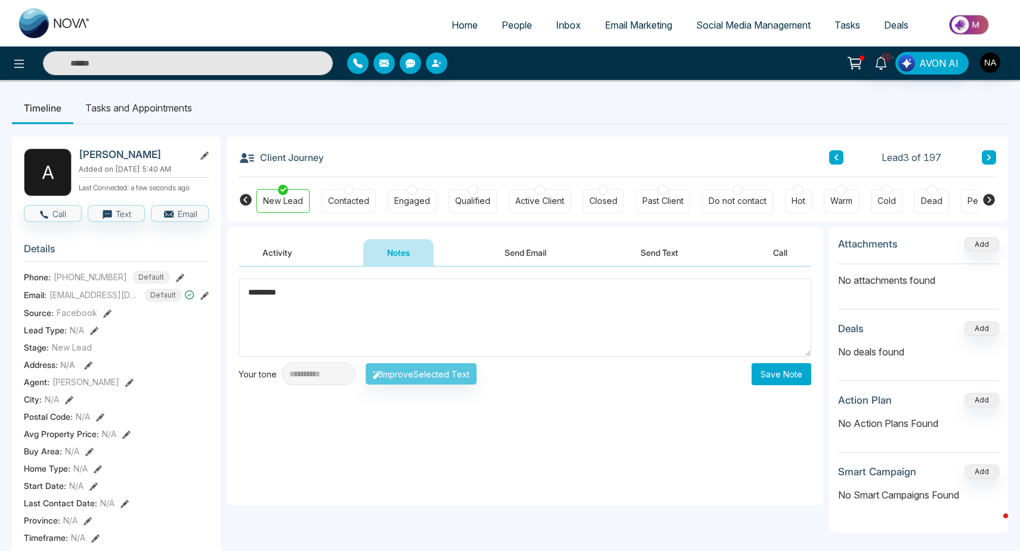
click at [363, 293] on textarea "*********" at bounding box center [525, 317] width 572 height 78
type textarea "********"
click at [767, 382] on button "Save Note" at bounding box center [781, 374] width 60 height 22
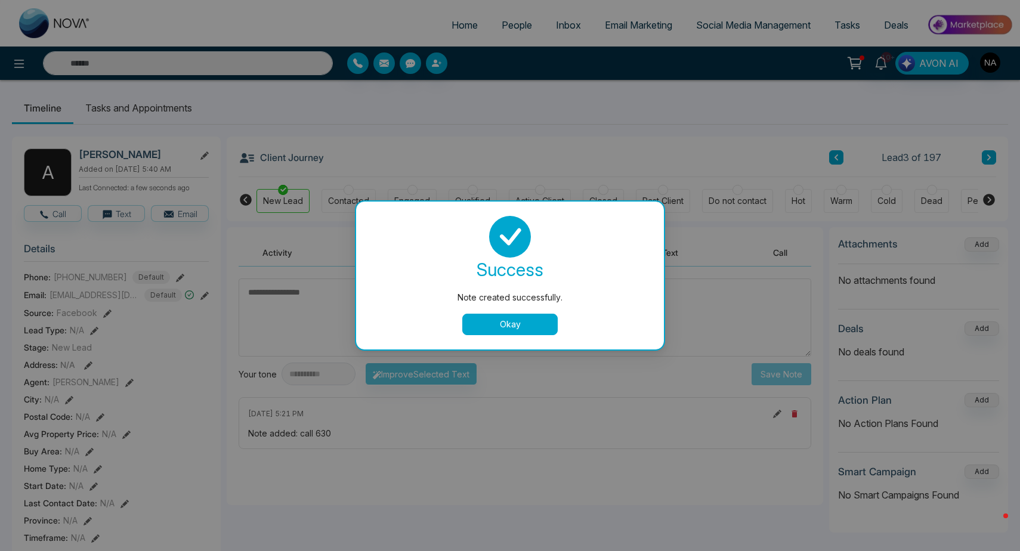
click at [522, 330] on button "Okay" at bounding box center [509, 324] width 95 height 21
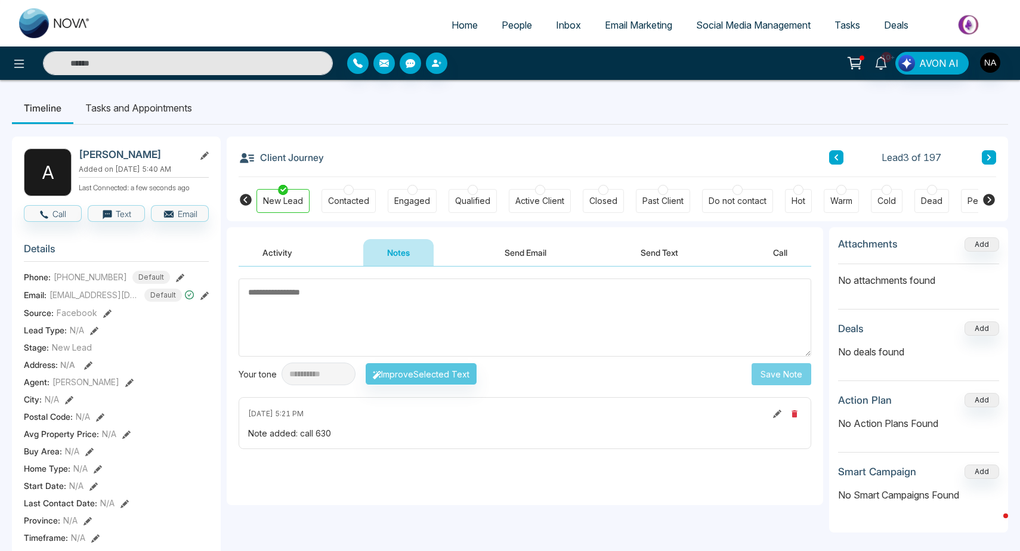
click at [991, 156] on icon at bounding box center [989, 157] width 6 height 7
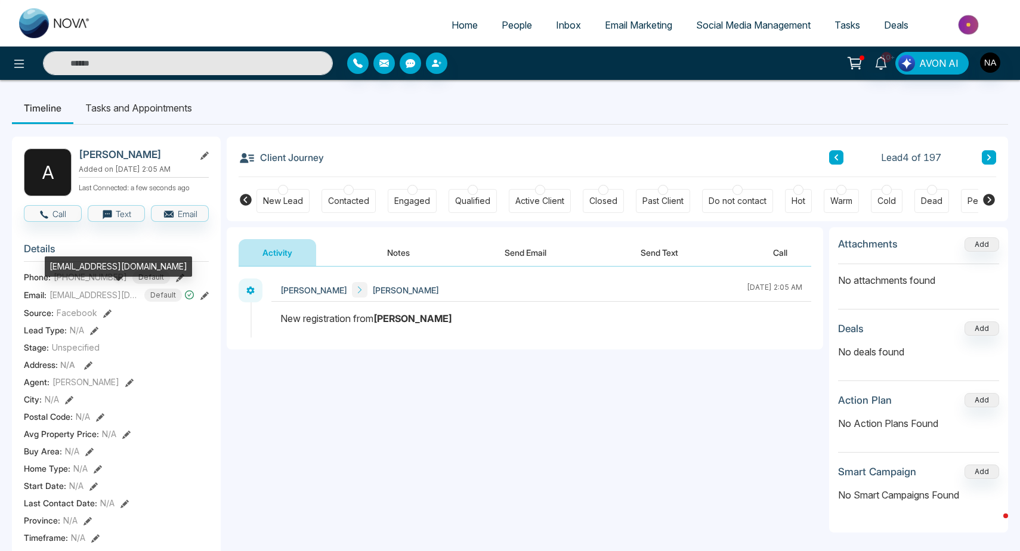
click at [75, 267] on div "[EMAIL_ADDRESS][DOMAIN_NAME]" at bounding box center [118, 266] width 147 height 20
copy div "[EMAIL_ADDRESS][DOMAIN_NAME]"
click at [426, 251] on button "Notes" at bounding box center [398, 252] width 70 height 27
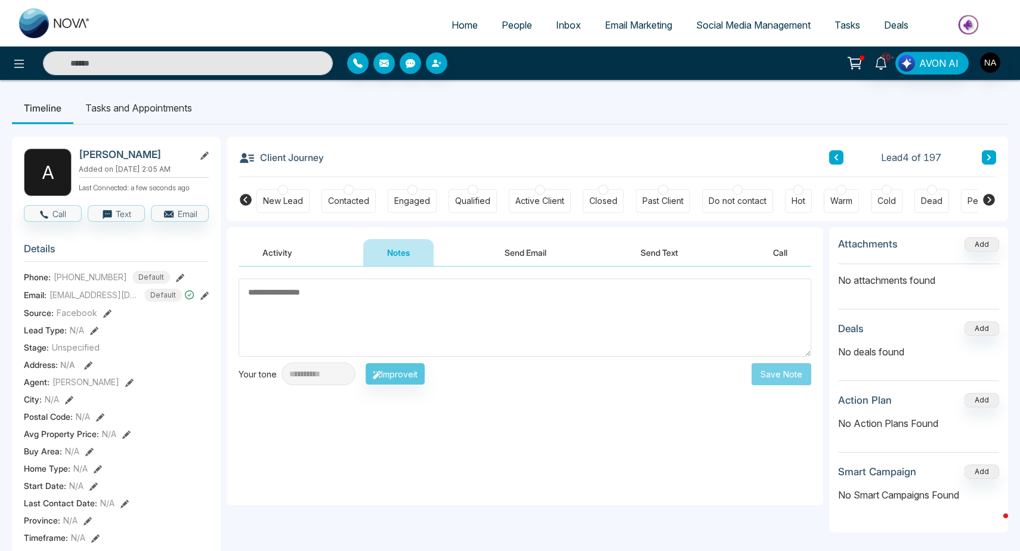
click at [276, 195] on div "New Lead" at bounding box center [283, 201] width 40 height 12
click at [504, 317] on textarea at bounding box center [525, 317] width 572 height 78
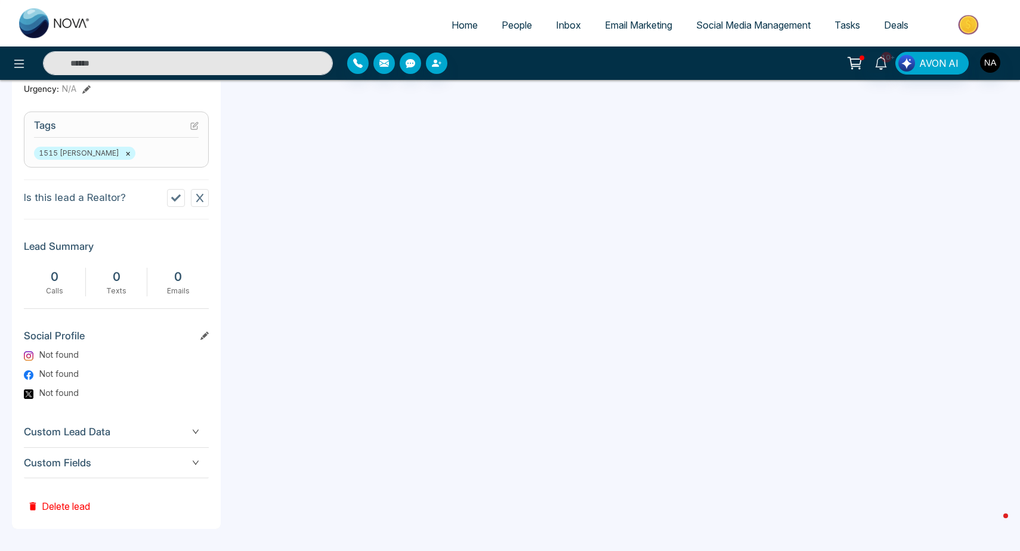
scroll to position [466, 0]
click at [153, 478] on div "A [PERSON_NAME] Added on [DATE] 2:05 AM Last Connected: a few seconds ago Call …" at bounding box center [116, 100] width 209 height 859
click at [153, 465] on span "Custom Fields" at bounding box center [116, 464] width 185 height 16
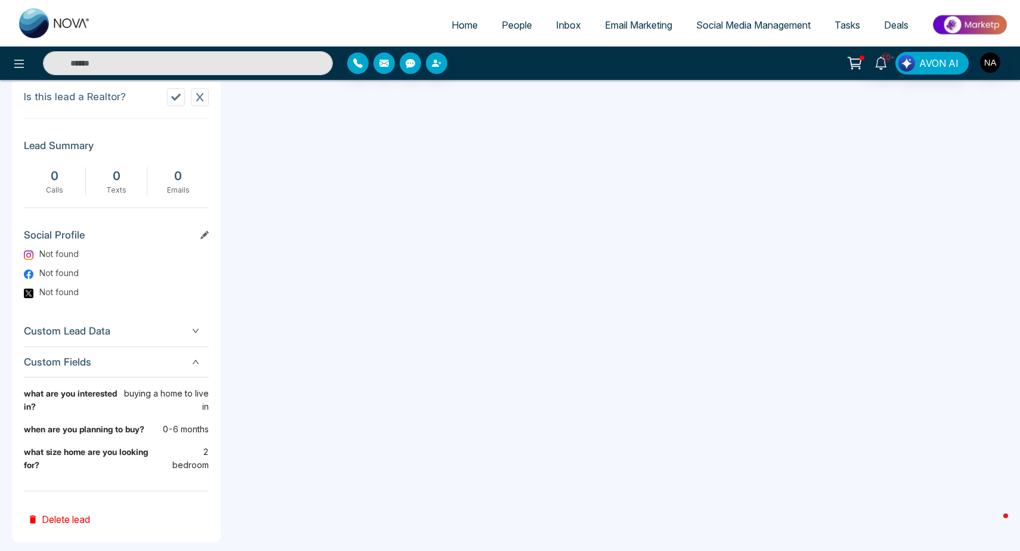
scroll to position [578, 0]
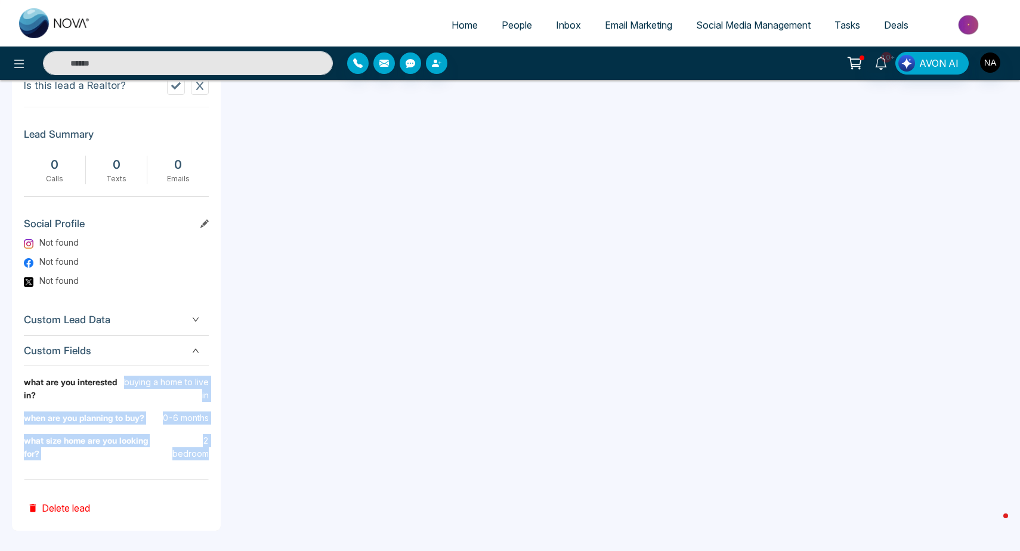
drag, startPoint x: 125, startPoint y: 380, endPoint x: 213, endPoint y: 467, distance: 123.1
click at [213, 467] on div "A [PERSON_NAME] Added on [DATE] 2:05 AM Last Connected: a few seconds ago Call …" at bounding box center [116, 44] width 209 height 973
click at [208, 456] on p "2 bedroom" at bounding box center [187, 447] width 44 height 26
drag, startPoint x: 208, startPoint y: 450, endPoint x: 2, endPoint y: 366, distance: 222.3
click at [2, 366] on div "**********" at bounding box center [510, 27] width 1020 height 1053
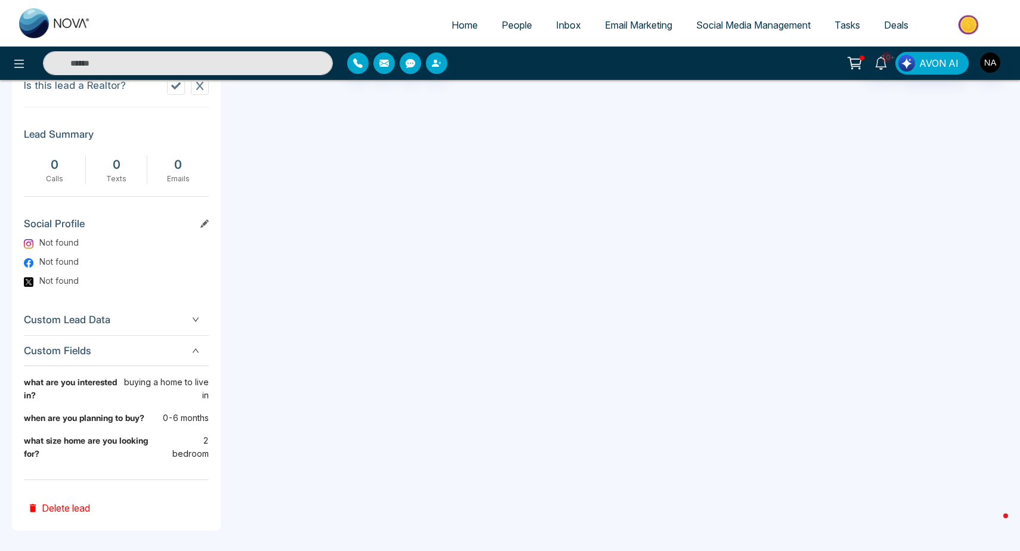
click at [516, 460] on div "**********" at bounding box center [525, 89] width 596 height 880
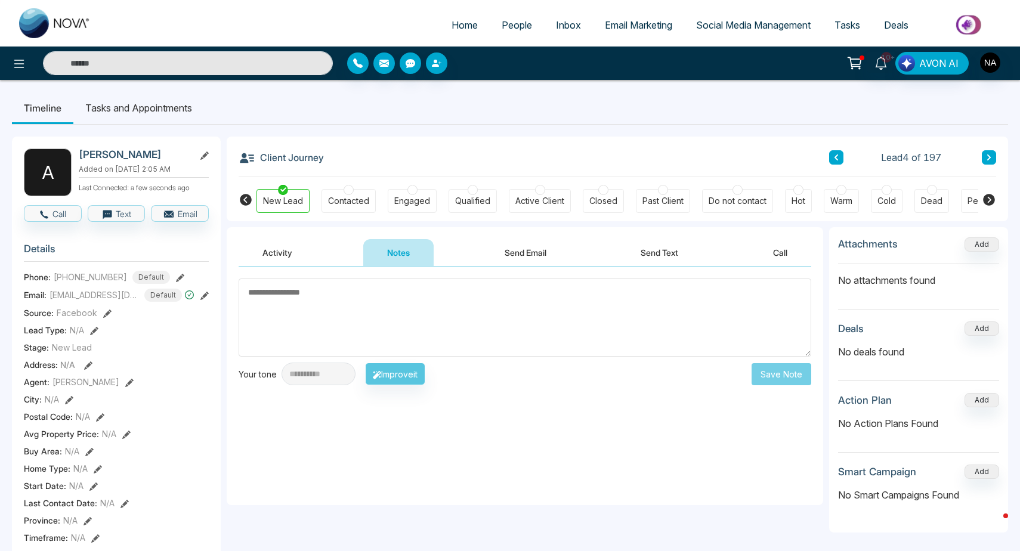
scroll to position [0, 0]
click at [440, 321] on textarea at bounding box center [525, 317] width 572 height 78
click at [124, 115] on li "Tasks and Appointments" at bounding box center [138, 108] width 131 height 32
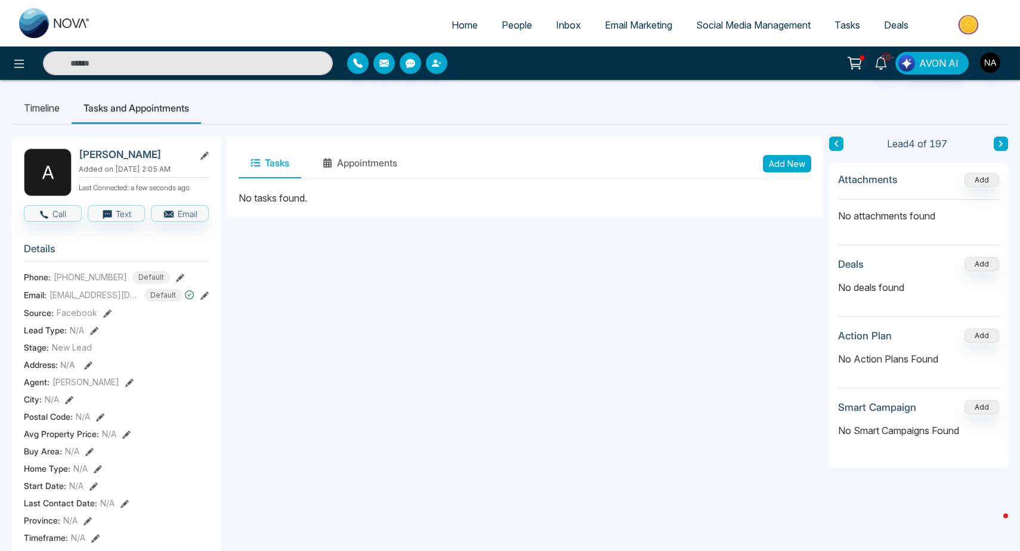
click at [793, 168] on button "Add New" at bounding box center [787, 163] width 48 height 17
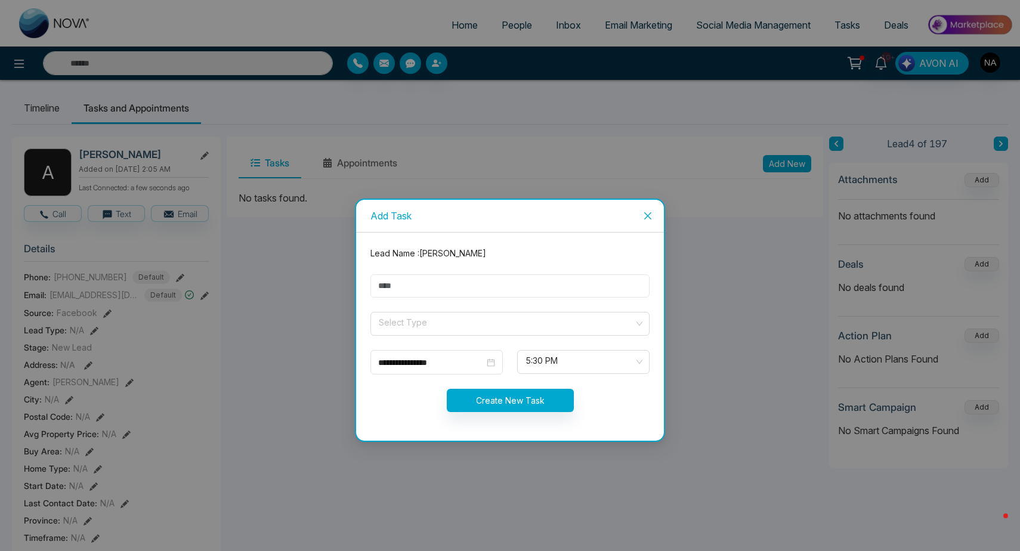
click at [431, 289] on input "text" at bounding box center [509, 285] width 279 height 23
type input "*"
type input "*********"
click at [413, 329] on input "search" at bounding box center [505, 321] width 256 height 18
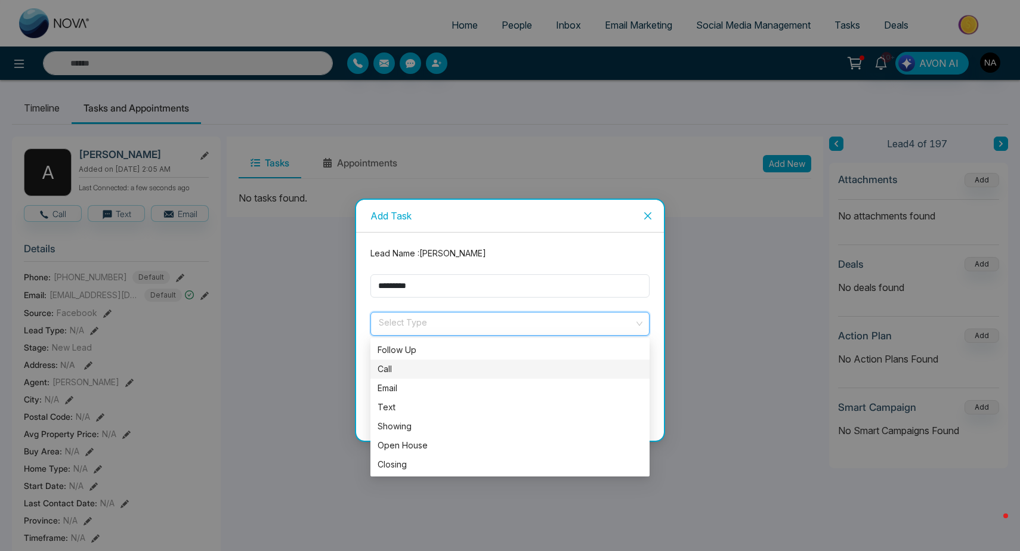
click at [391, 369] on div "Call" at bounding box center [509, 369] width 265 height 13
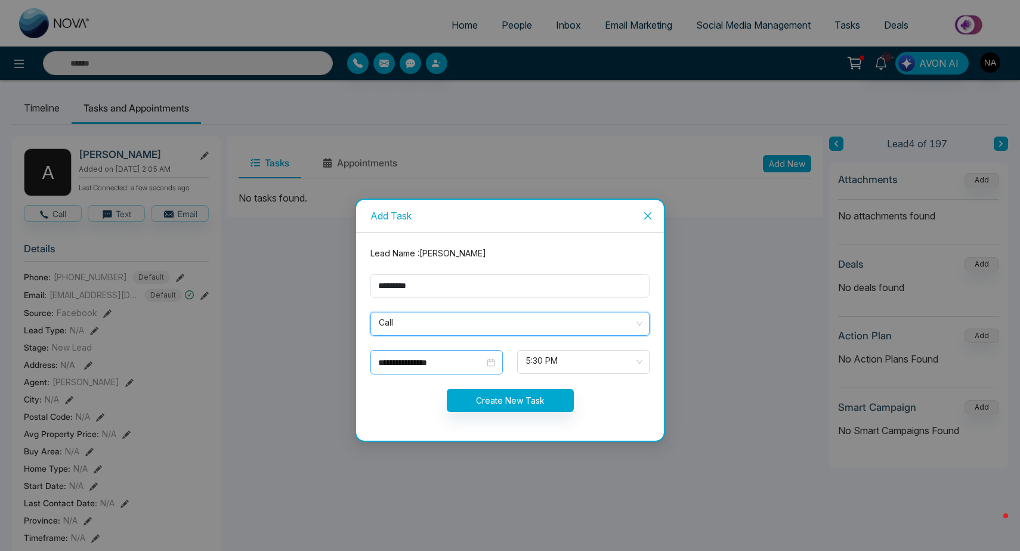
click at [447, 354] on div "**********" at bounding box center [436, 362] width 132 height 24
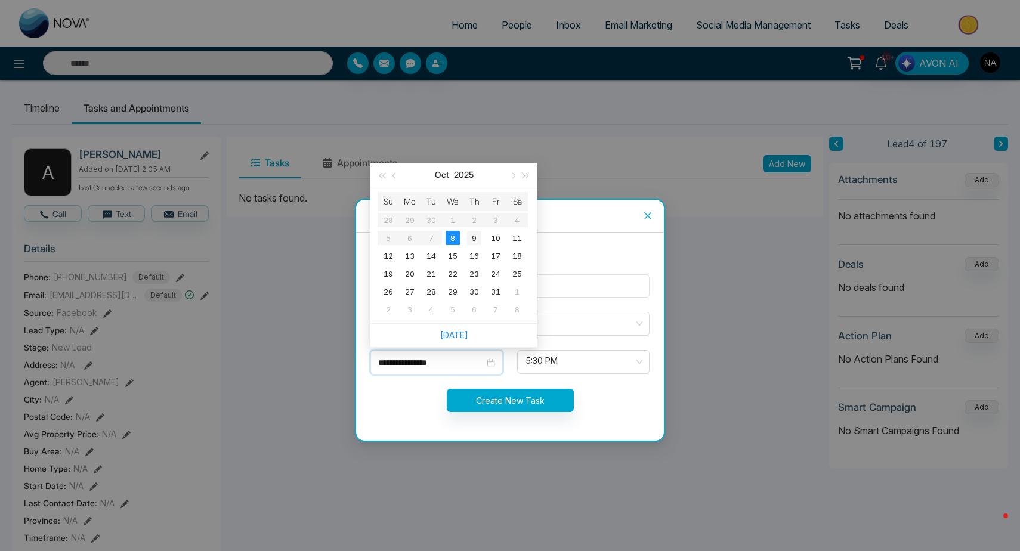
type input "**********"
click at [469, 242] on div "9" at bounding box center [474, 238] width 14 height 14
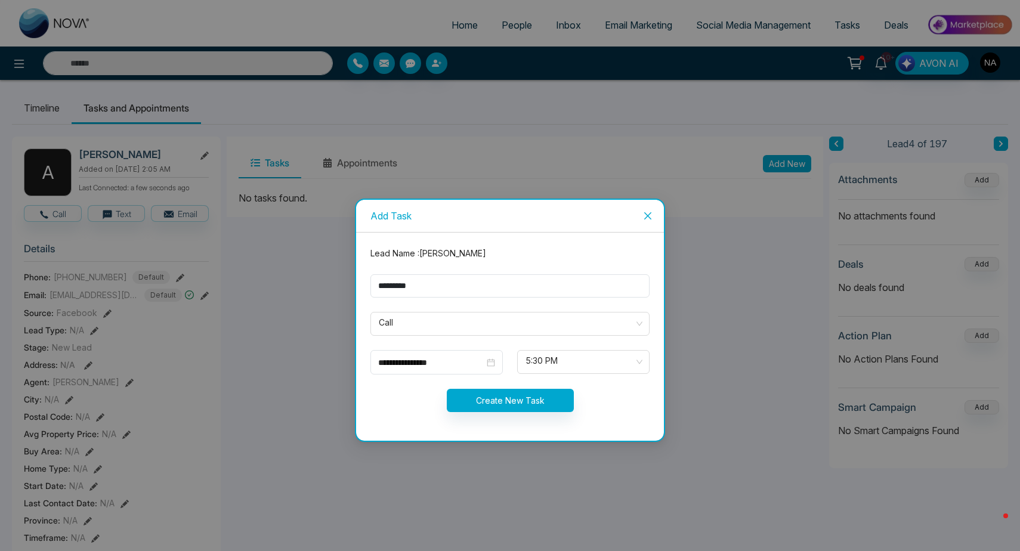
click at [524, 412] on form "**********" at bounding box center [509, 336] width 293 height 179
click at [512, 401] on button "Create New Task" at bounding box center [510, 400] width 127 height 23
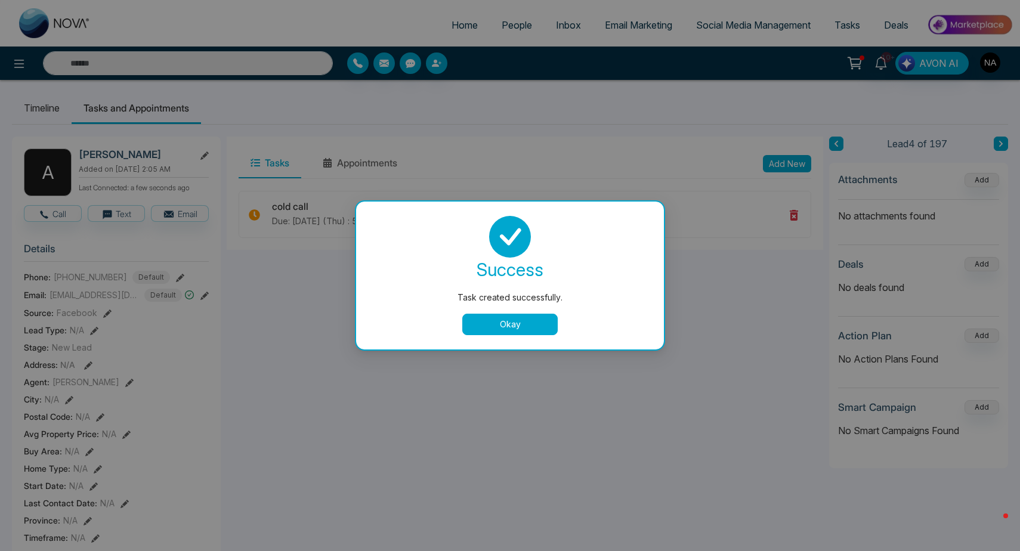
click at [522, 330] on button "Okay" at bounding box center [509, 324] width 95 height 21
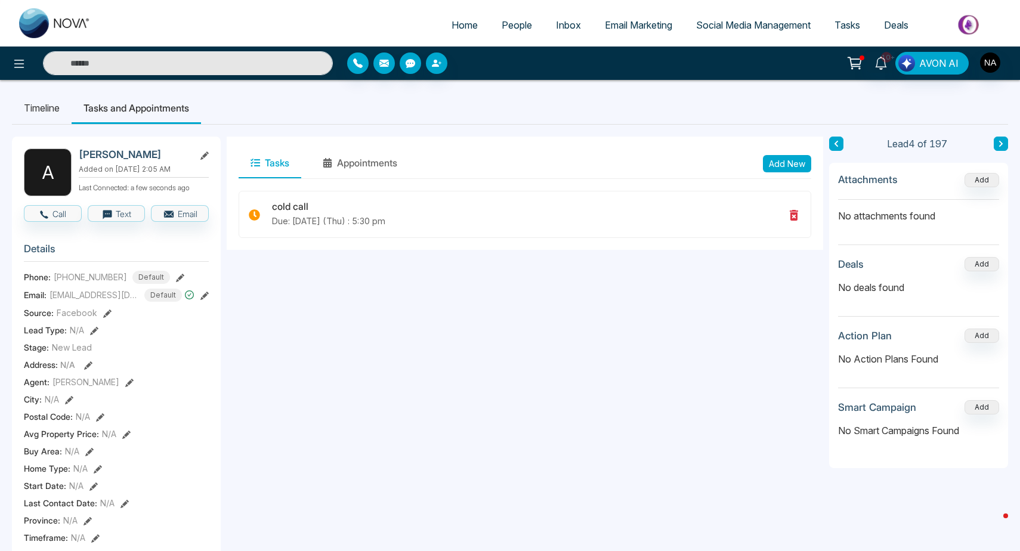
click at [1004, 146] on button at bounding box center [1000, 144] width 14 height 14
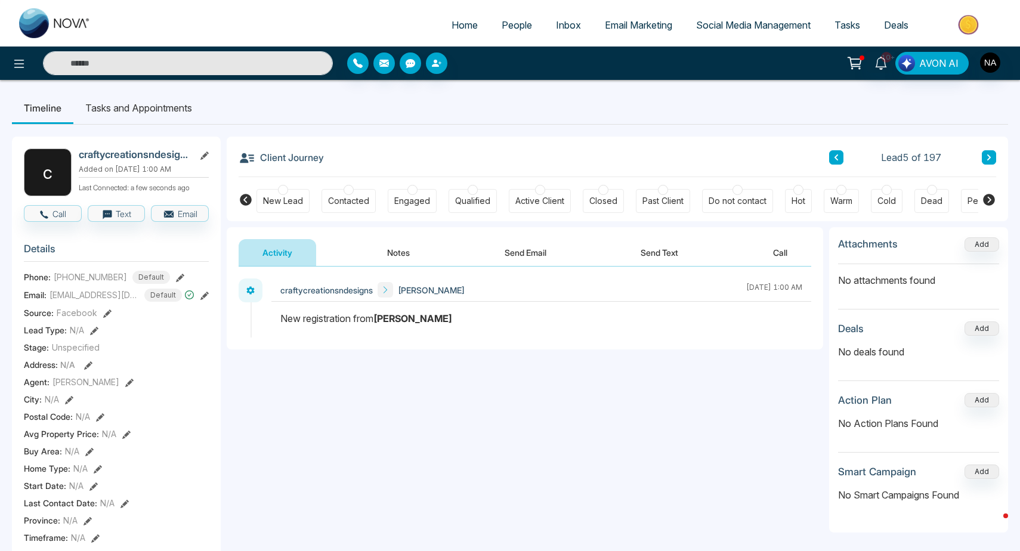
click at [403, 252] on button "Notes" at bounding box center [398, 252] width 70 height 27
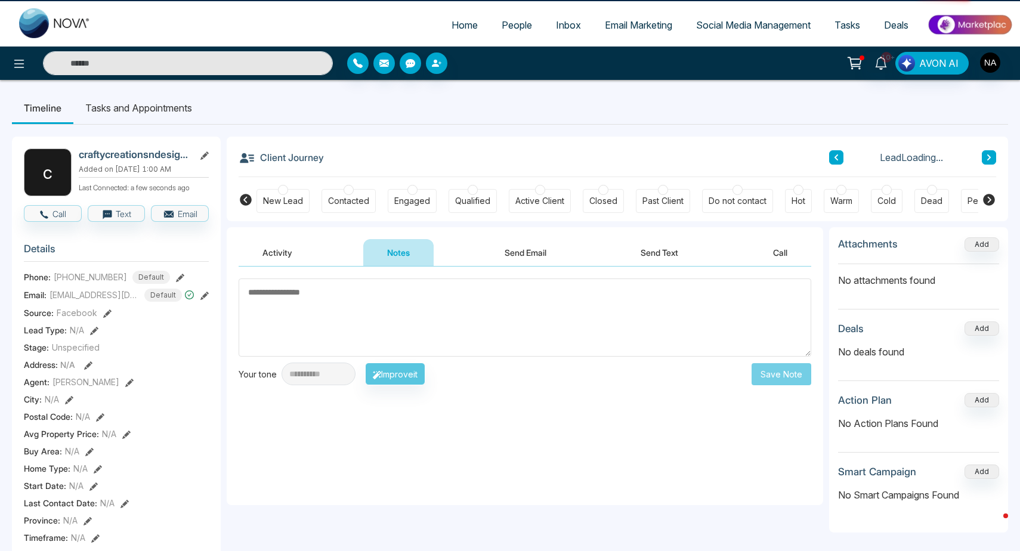
click at [280, 208] on div "New Lead" at bounding box center [282, 201] width 53 height 24
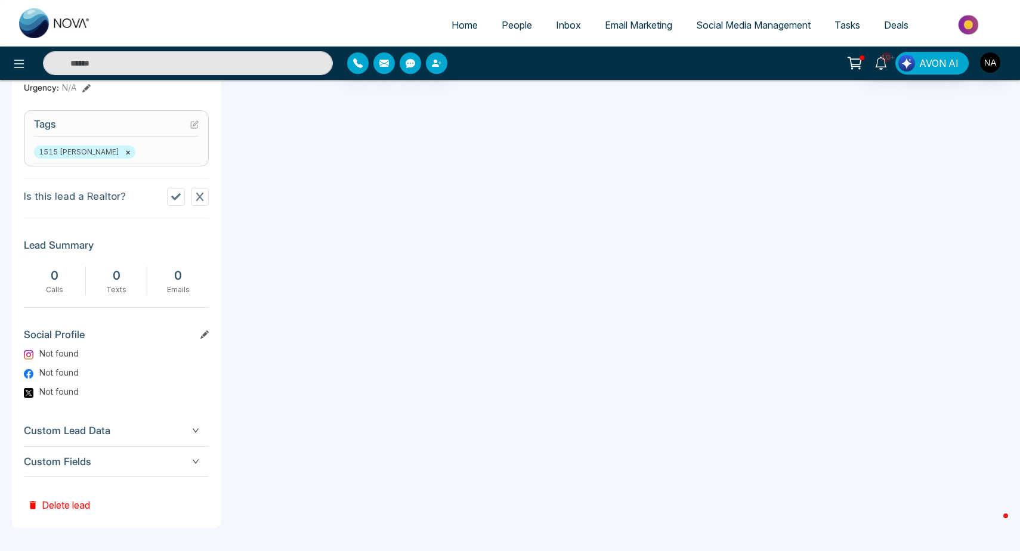
scroll to position [466, 0]
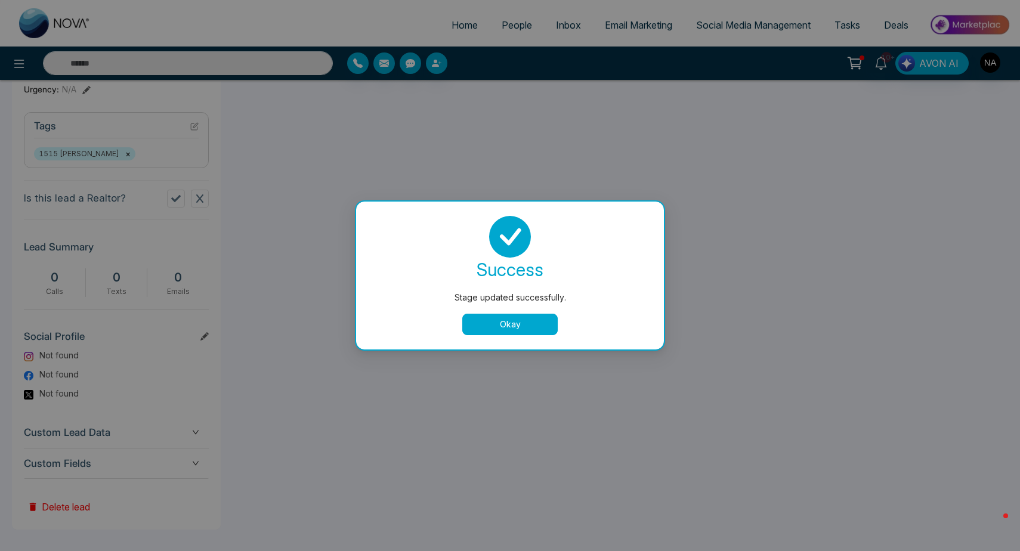
click at [479, 329] on button "Okay" at bounding box center [509, 324] width 95 height 21
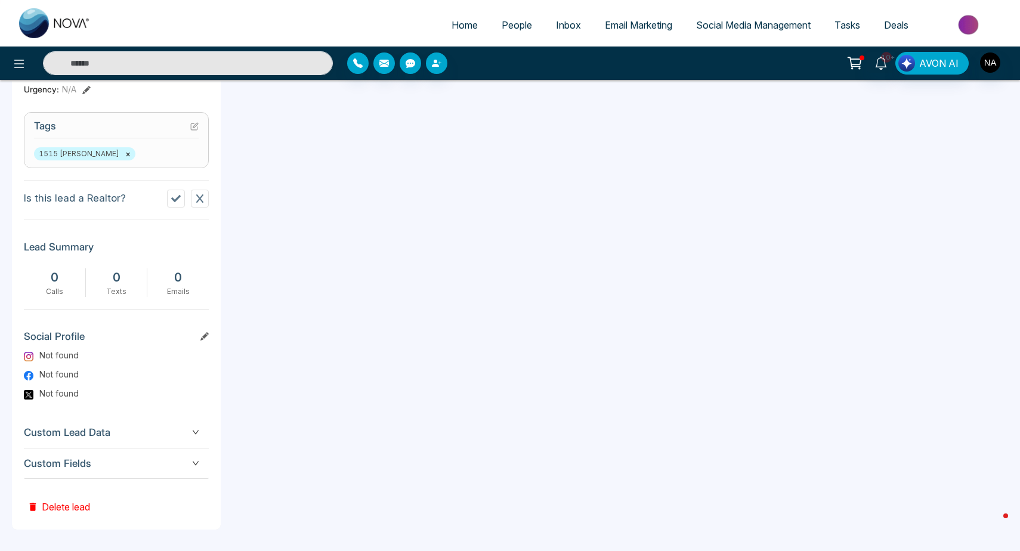
click at [196, 453] on div "Custom Fields" at bounding box center [116, 463] width 185 height 30
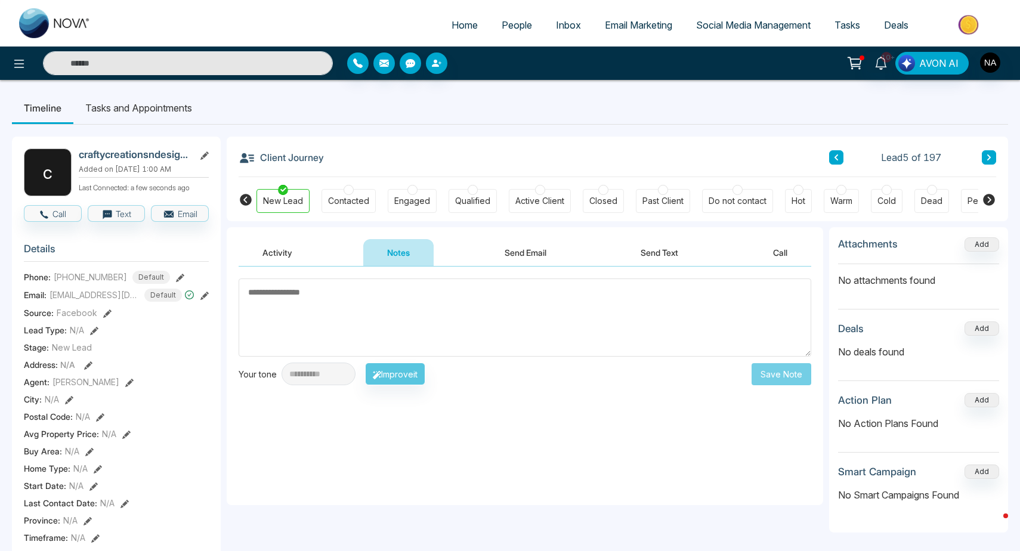
scroll to position [0, 0]
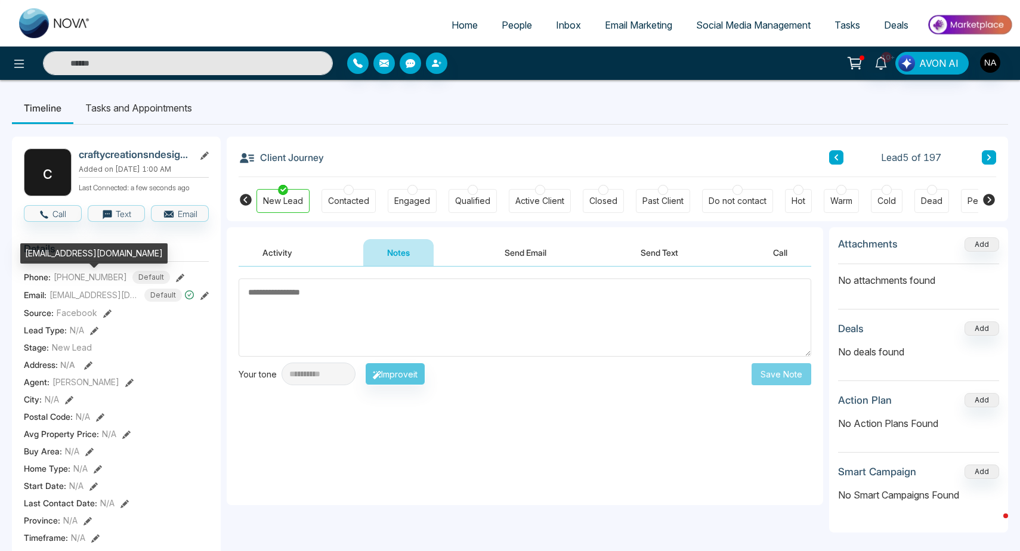
drag, startPoint x: 51, startPoint y: 264, endPoint x: 23, endPoint y: 255, distance: 29.6
click at [23, 255] on div "[EMAIL_ADDRESS][DOMAIN_NAME]" at bounding box center [93, 253] width 147 height 20
copy div "[EMAIL_ADDRESS][DOMAIN_NAME]"
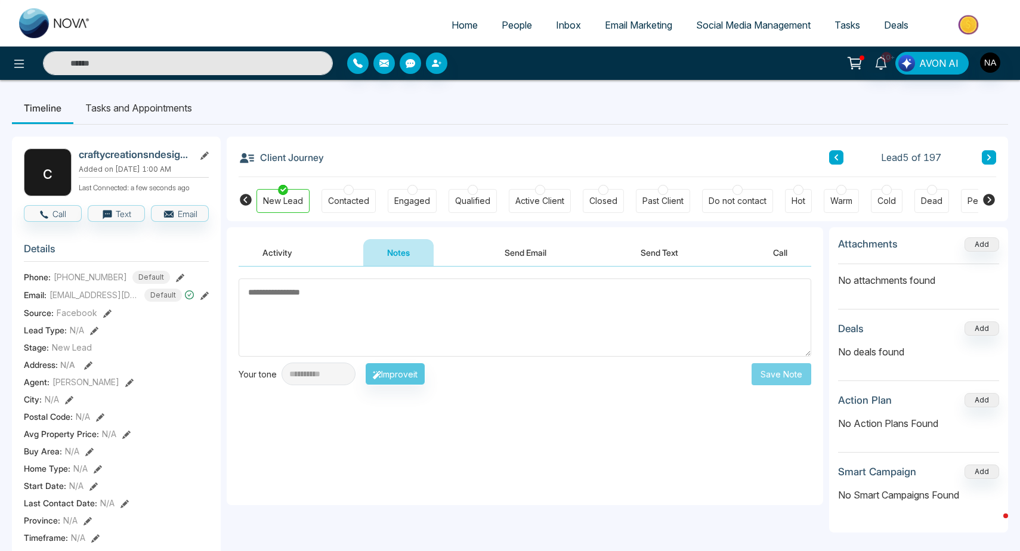
click at [479, 345] on textarea at bounding box center [525, 317] width 572 height 78
type textarea "*********"
click at [785, 377] on button "Save Note" at bounding box center [781, 374] width 60 height 22
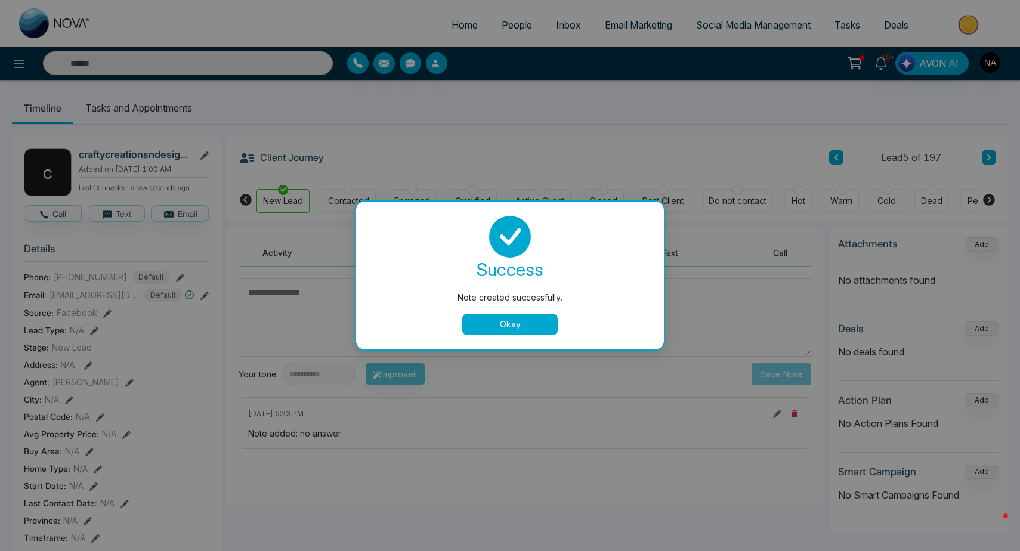
click at [532, 321] on button "Okay" at bounding box center [509, 324] width 95 height 21
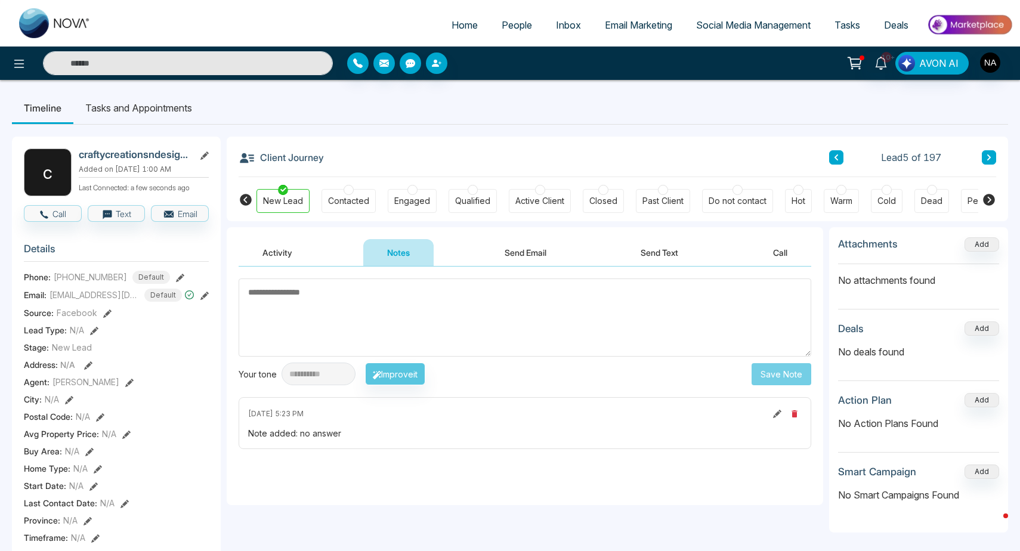
click at [990, 154] on icon at bounding box center [989, 157] width 6 height 7
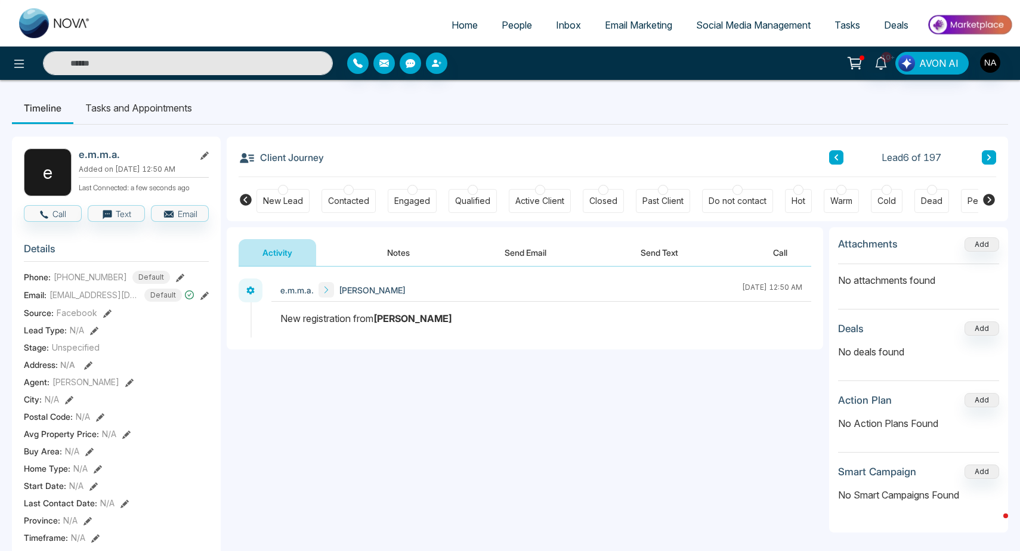
click at [402, 255] on button "Notes" at bounding box center [398, 252] width 70 height 27
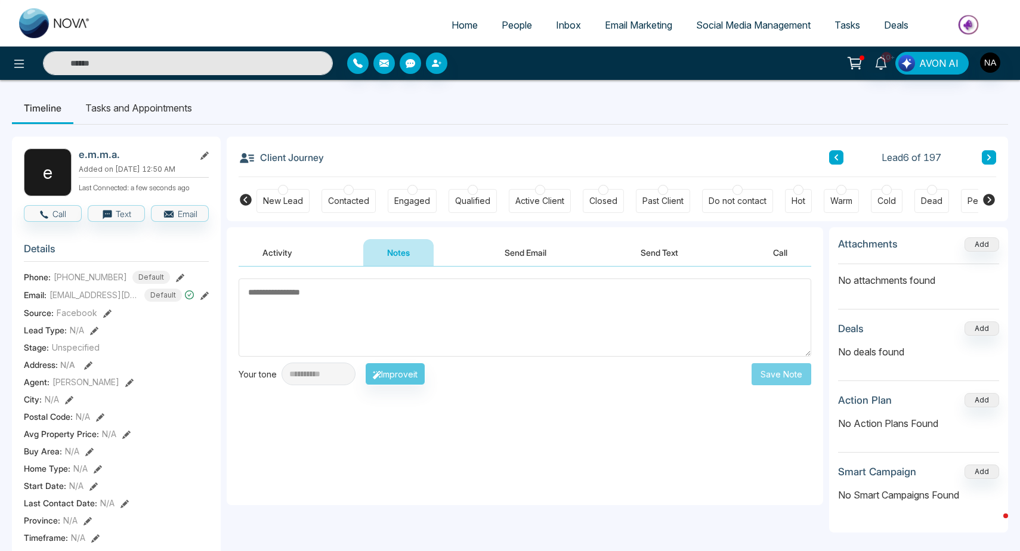
click at [289, 201] on div "New Lead" at bounding box center [283, 201] width 40 height 12
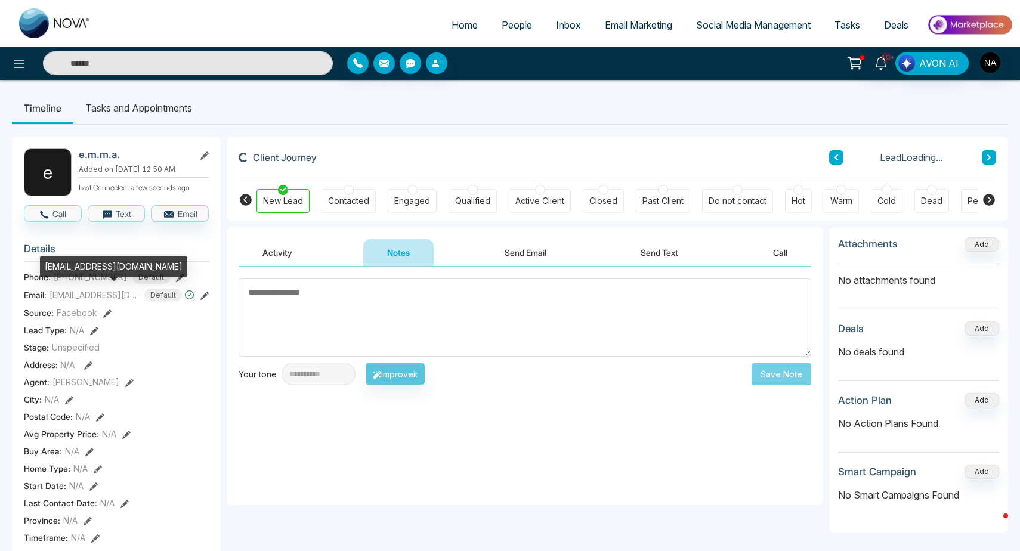
click at [95, 295] on body "**********" at bounding box center [510, 275] width 1020 height 551
click at [95, 295] on div "Stage updated successfully. success Stage updated successfully. Okay" at bounding box center [510, 275] width 1020 height 551
click at [87, 265] on div "[EMAIL_ADDRESS][DOMAIN_NAME]" at bounding box center [113, 266] width 147 height 20
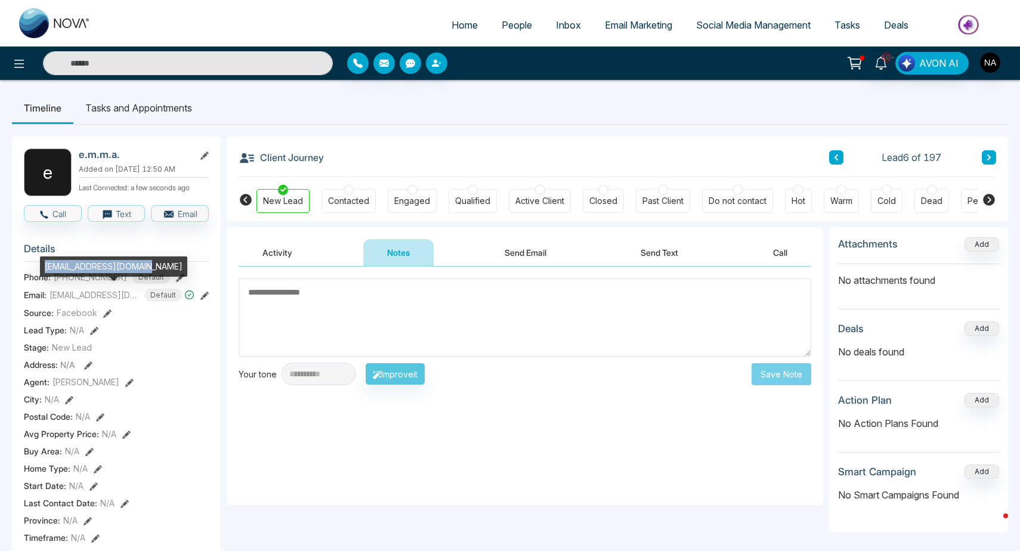
copy div "[EMAIL_ADDRESS][DOMAIN_NAME]"
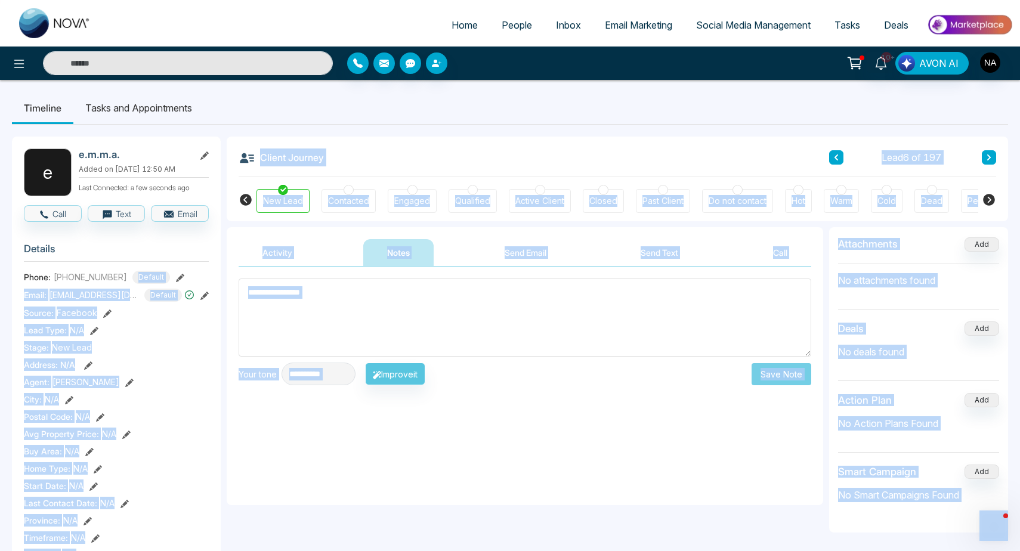
drag, startPoint x: 45, startPoint y: 264, endPoint x: 151, endPoint y: 264, distance: 105.6
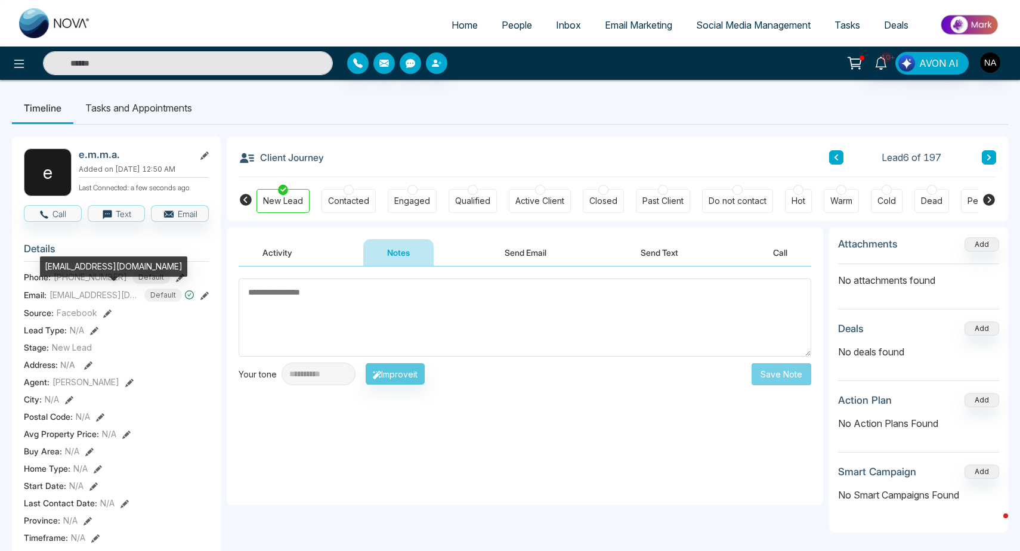
click at [93, 262] on div "[EMAIL_ADDRESS][DOMAIN_NAME]" at bounding box center [113, 266] width 147 height 20
copy div "[EMAIL_ADDRESS][DOMAIN_NAME]"
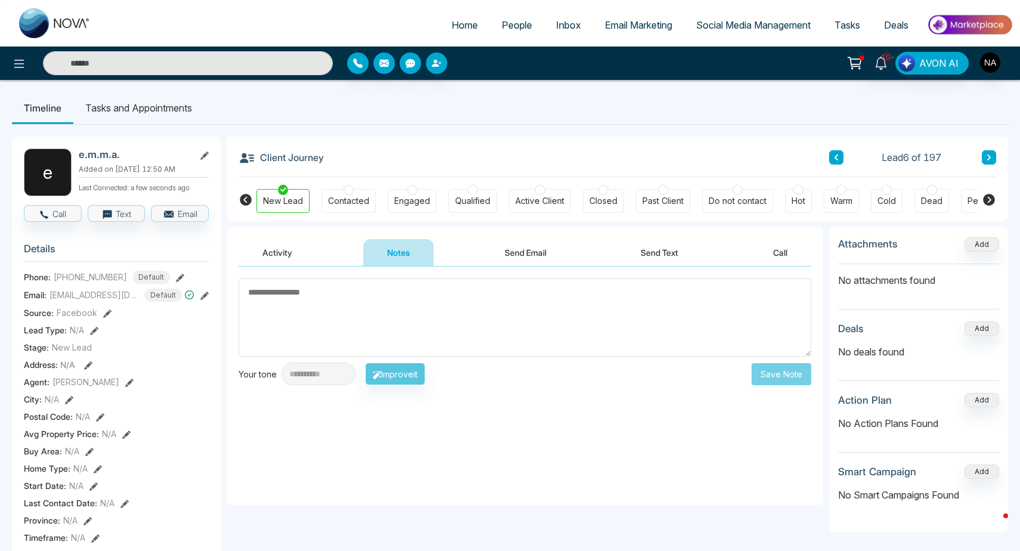
click at [304, 295] on textarea at bounding box center [525, 317] width 572 height 78
paste textarea "**********"
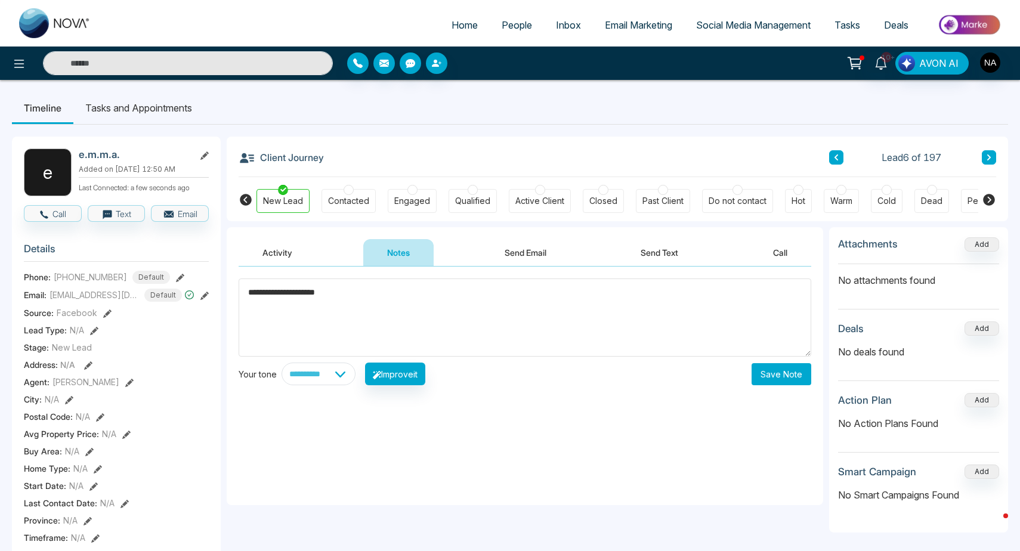
click at [314, 293] on textarea "**********" at bounding box center [525, 317] width 572 height 78
click at [333, 296] on textarea "**********" at bounding box center [525, 317] width 572 height 78
type textarea "*********"
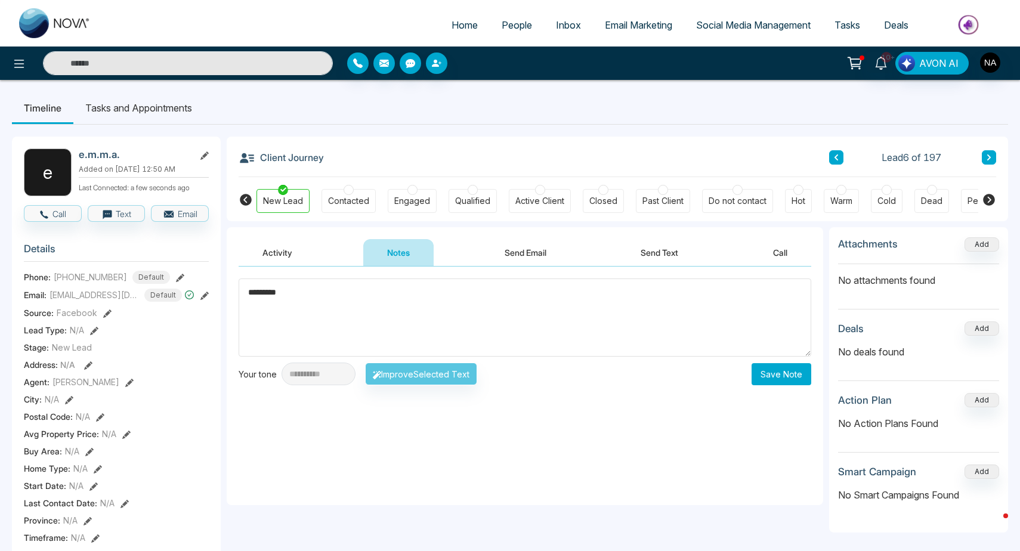
click at [773, 373] on button "Save Note" at bounding box center [781, 374] width 60 height 22
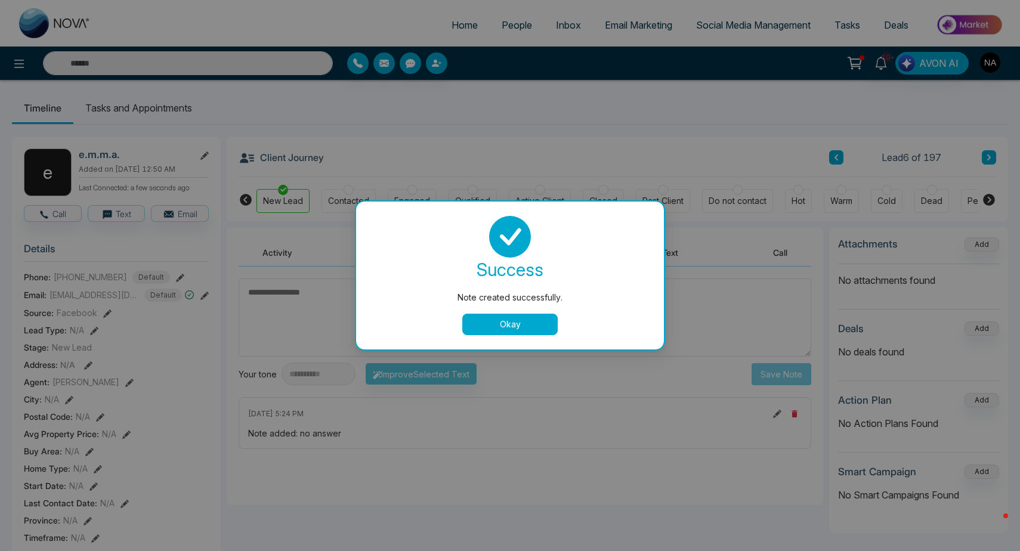
click at [515, 321] on button "Okay" at bounding box center [509, 324] width 95 height 21
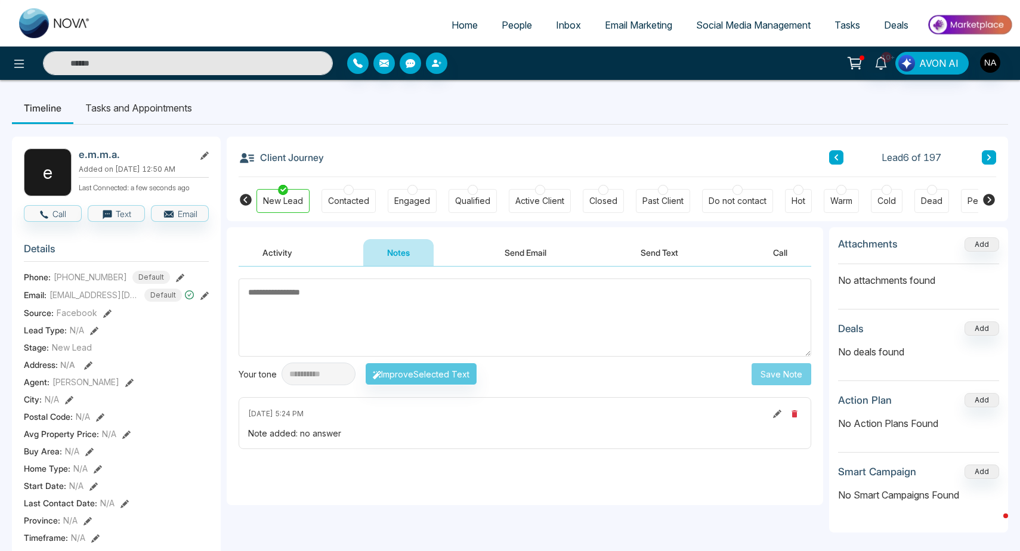
click at [993, 156] on button at bounding box center [989, 157] width 14 height 14
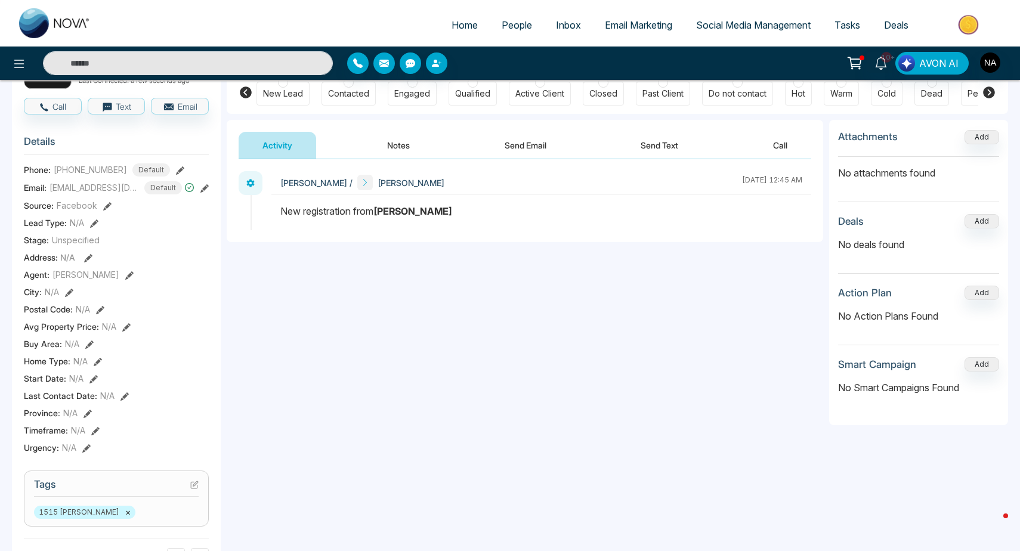
scroll to position [108, 0]
